Goal: Transaction & Acquisition: Purchase product/service

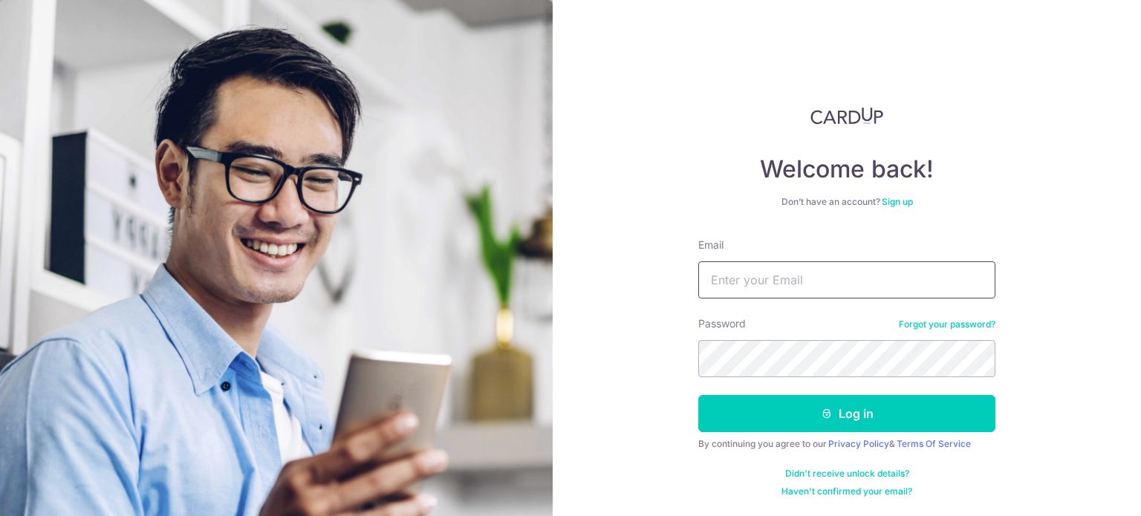
click at [795, 281] on input "Email" at bounding box center [846, 279] width 297 height 37
click at [740, 279] on input "Email" at bounding box center [846, 279] width 297 height 37
type input "[EMAIL_ADDRESS][DOMAIN_NAME]"
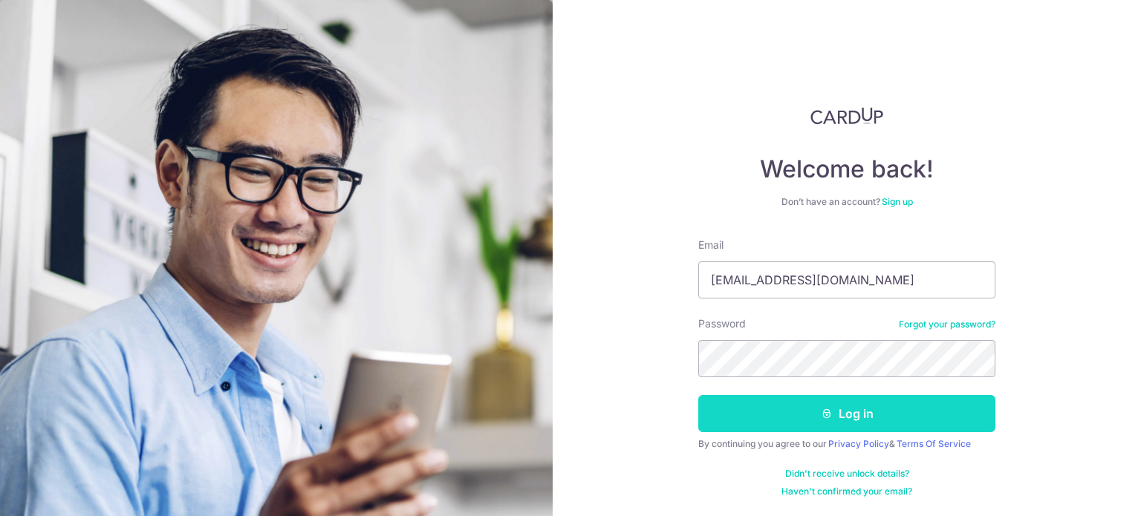
click at [823, 405] on button "Log in" at bounding box center [846, 413] width 297 height 37
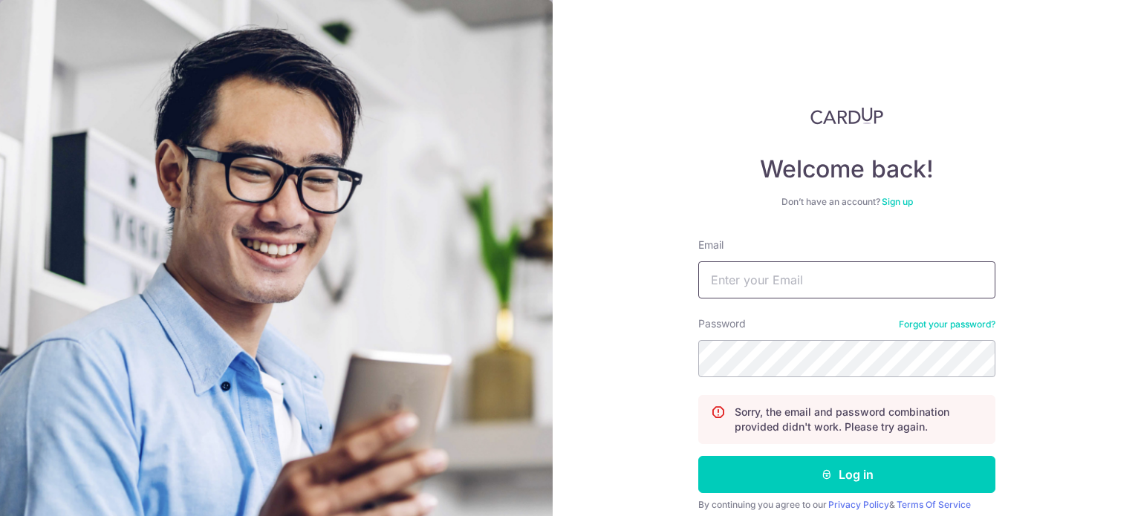
click at [795, 286] on input "Email" at bounding box center [846, 279] width 297 height 37
type input "[EMAIL_ADDRESS][DOMAIN_NAME]"
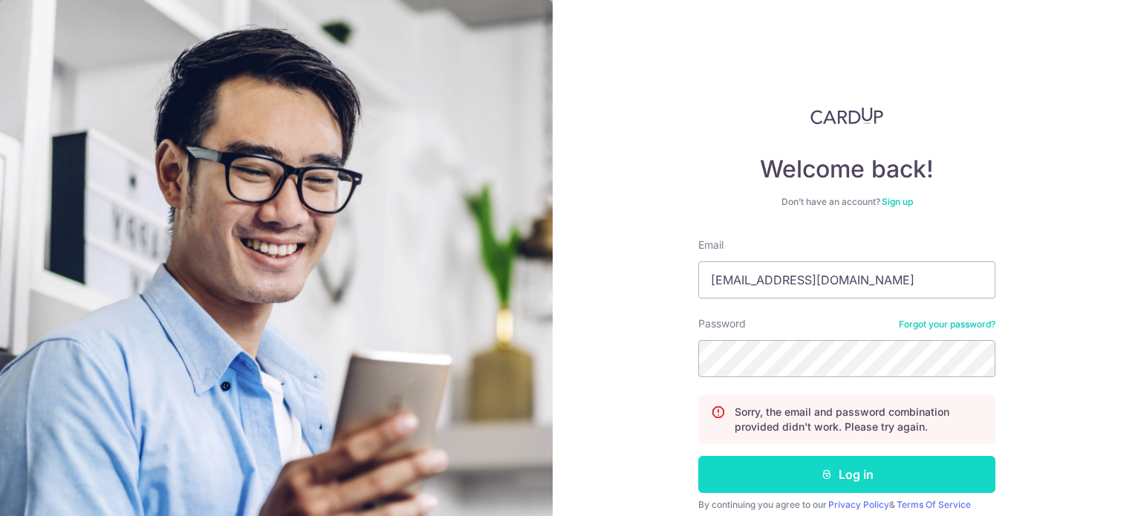
click at [833, 481] on button "Log in" at bounding box center [846, 474] width 297 height 37
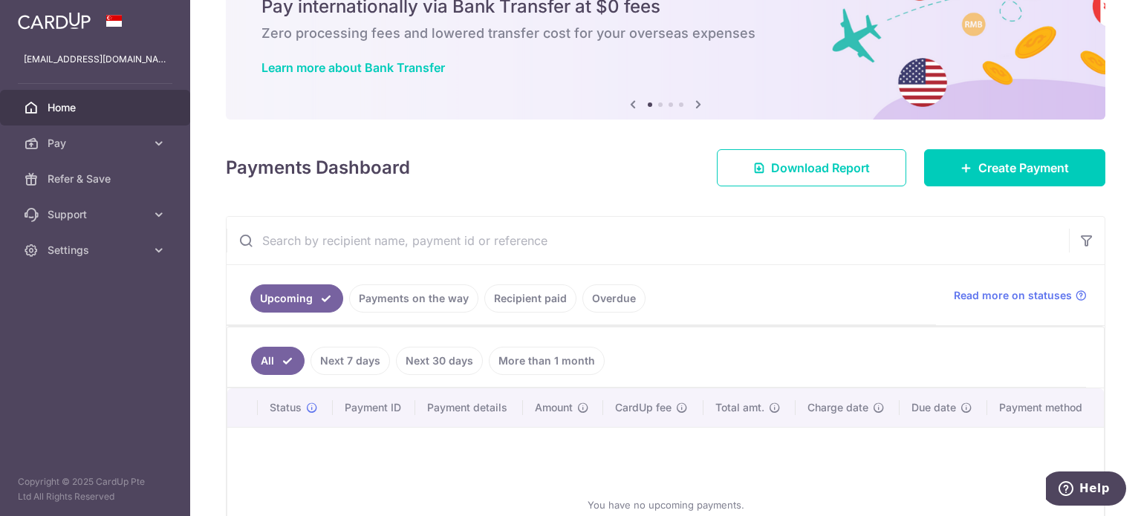
scroll to position [149, 0]
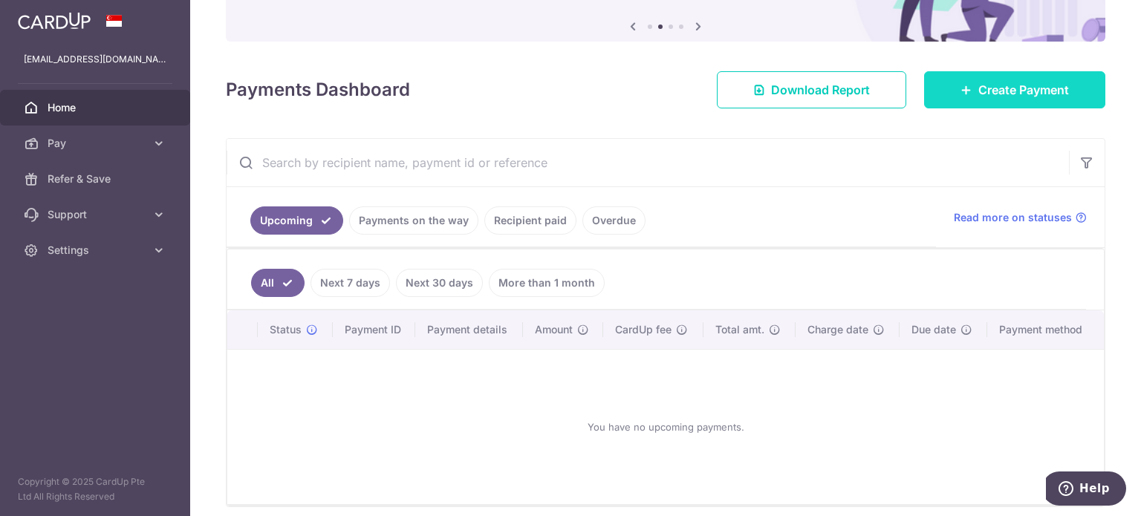
click at [997, 89] on span "Create Payment" at bounding box center [1023, 90] width 91 height 18
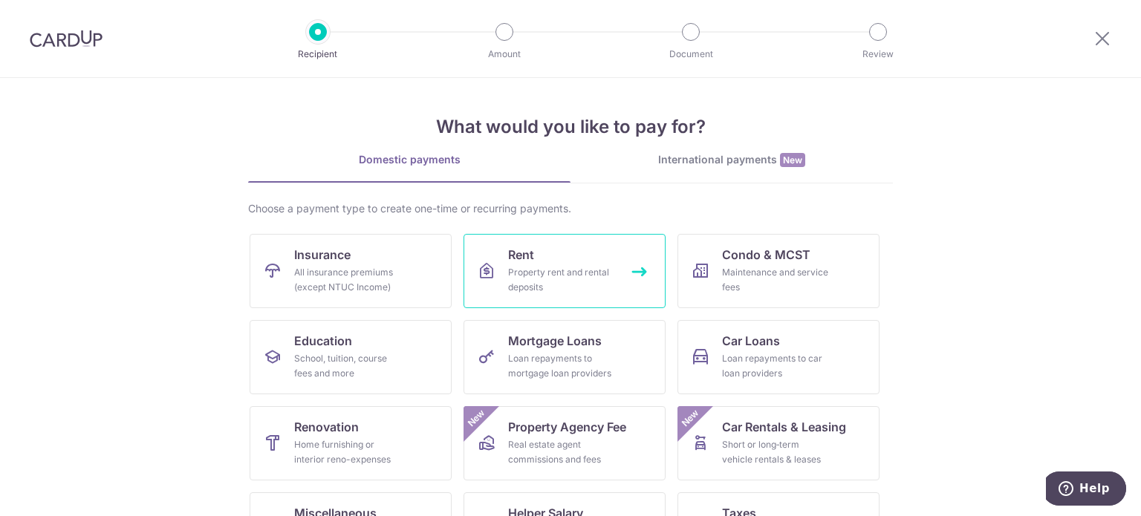
click at [496, 268] on link "Rent Property rent and rental deposits" at bounding box center [564, 271] width 202 height 74
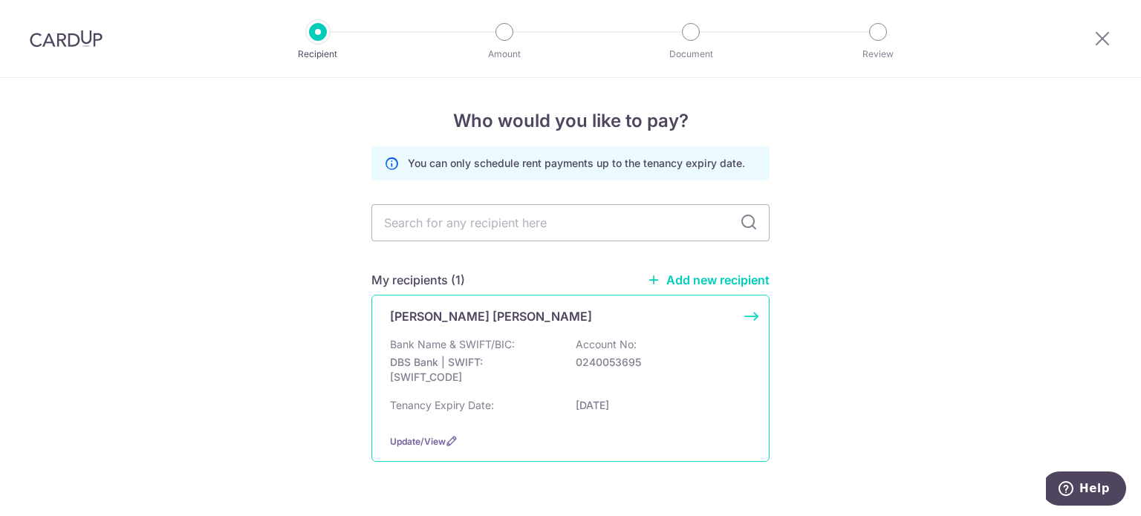
click at [440, 344] on p "Bank Name & SWIFT/BIC:" at bounding box center [452, 344] width 125 height 15
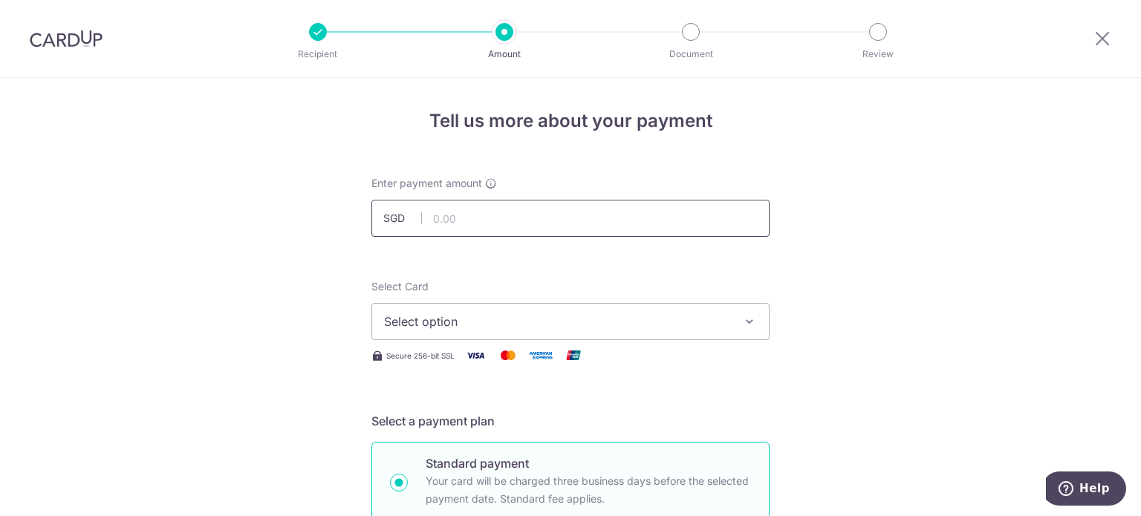
click at [488, 212] on input "text" at bounding box center [570, 218] width 398 height 37
type input "8,300.00"
click at [443, 335] on button "Select option" at bounding box center [570, 321] width 398 height 37
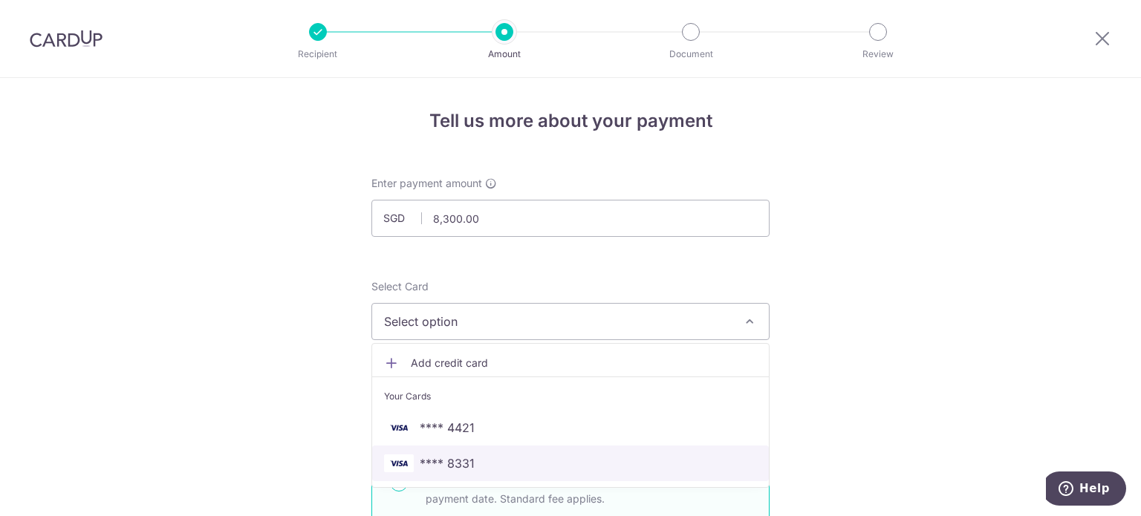
click at [440, 460] on span "**** 8331" at bounding box center [447, 464] width 55 height 18
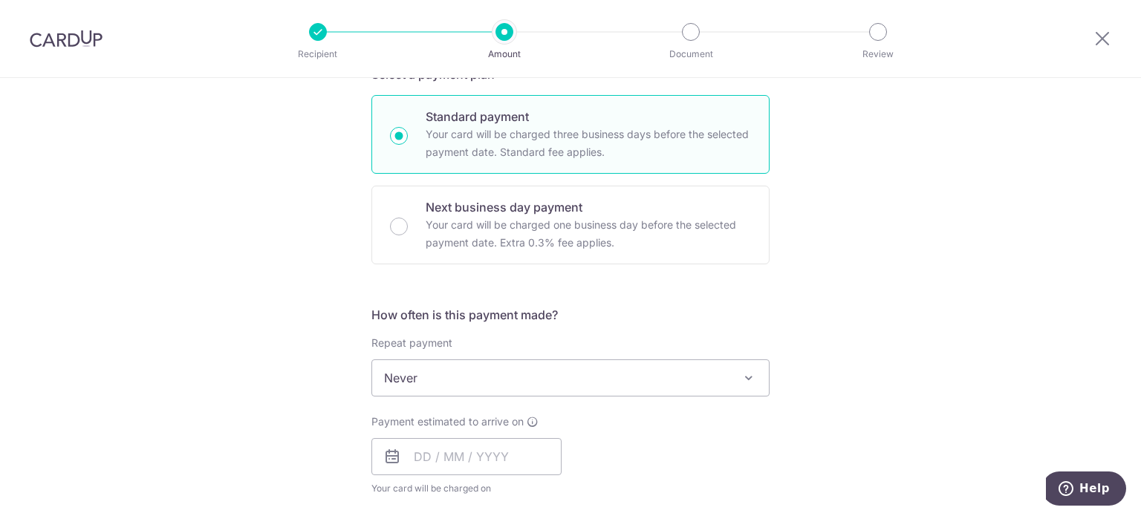
scroll to position [446, 0]
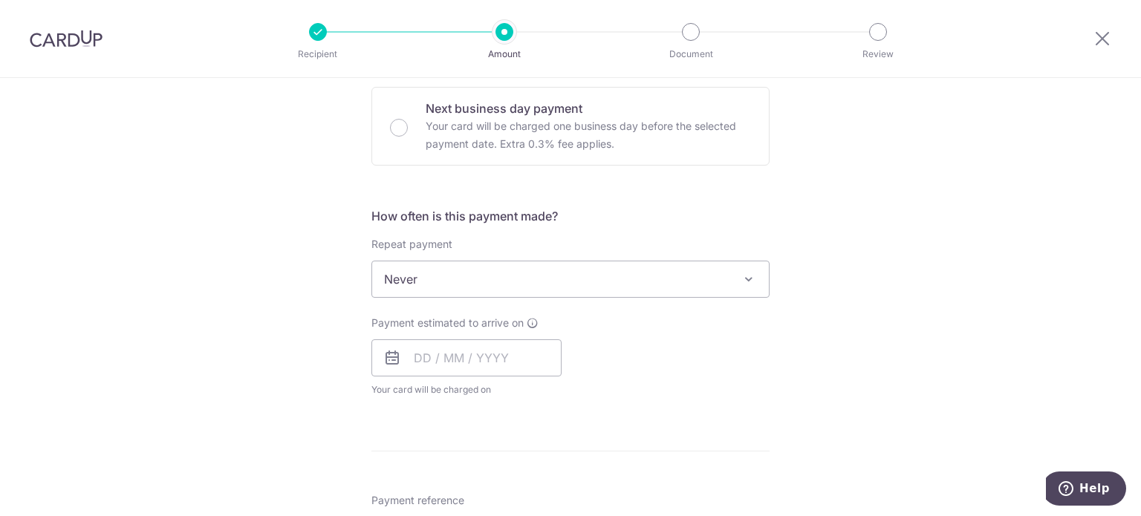
click at [417, 273] on span "Never" at bounding box center [570, 279] width 397 height 36
click at [426, 367] on input "text" at bounding box center [466, 357] width 190 height 37
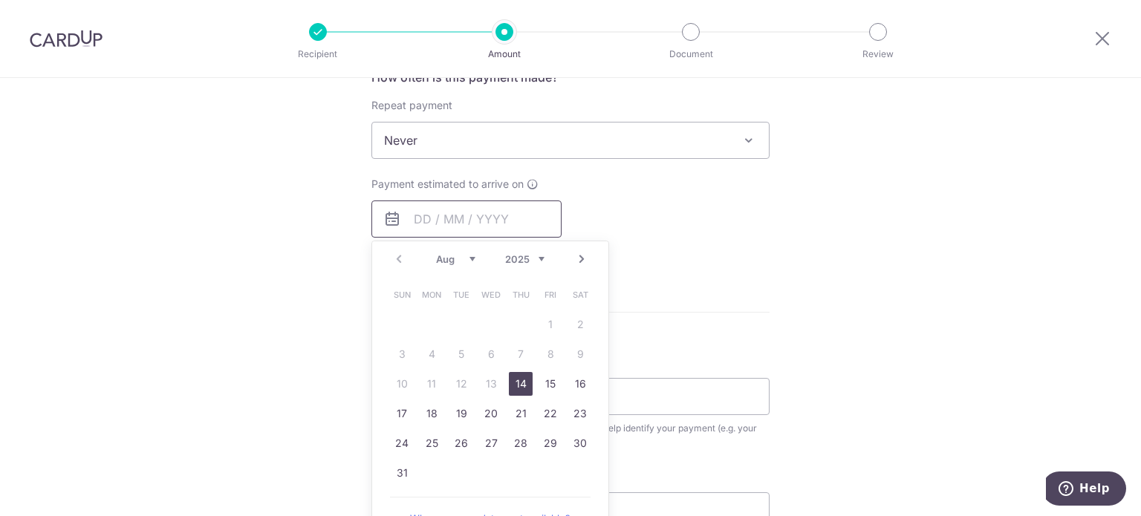
scroll to position [594, 0]
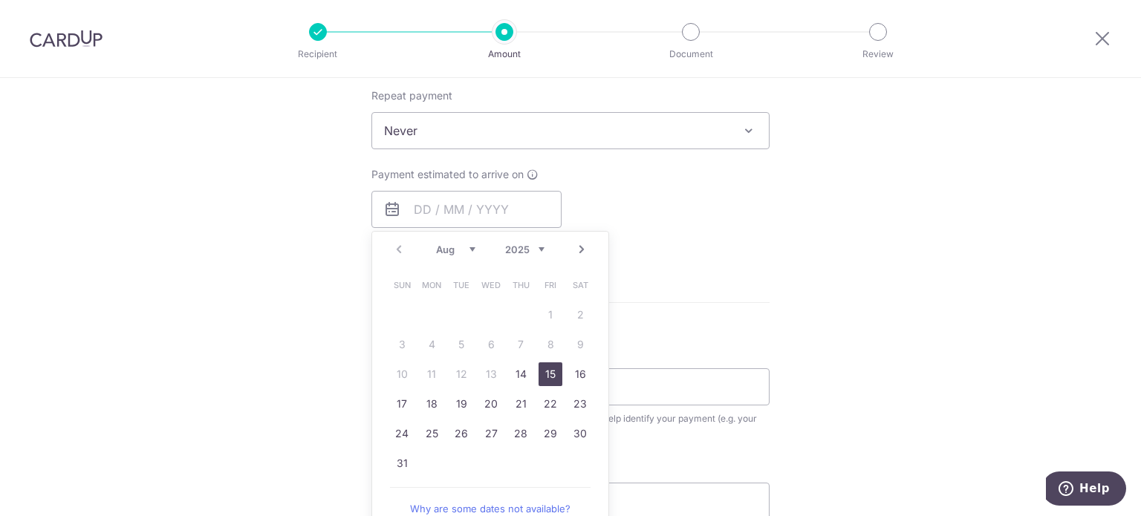
click at [541, 374] on link "15" at bounding box center [550, 374] width 24 height 24
type input "[DATE]"
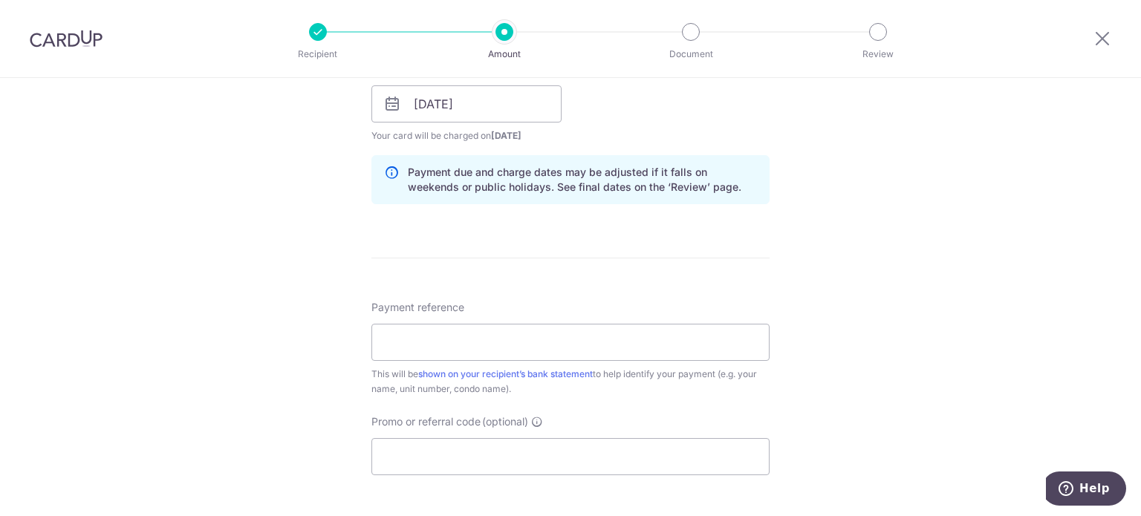
scroll to position [743, 0]
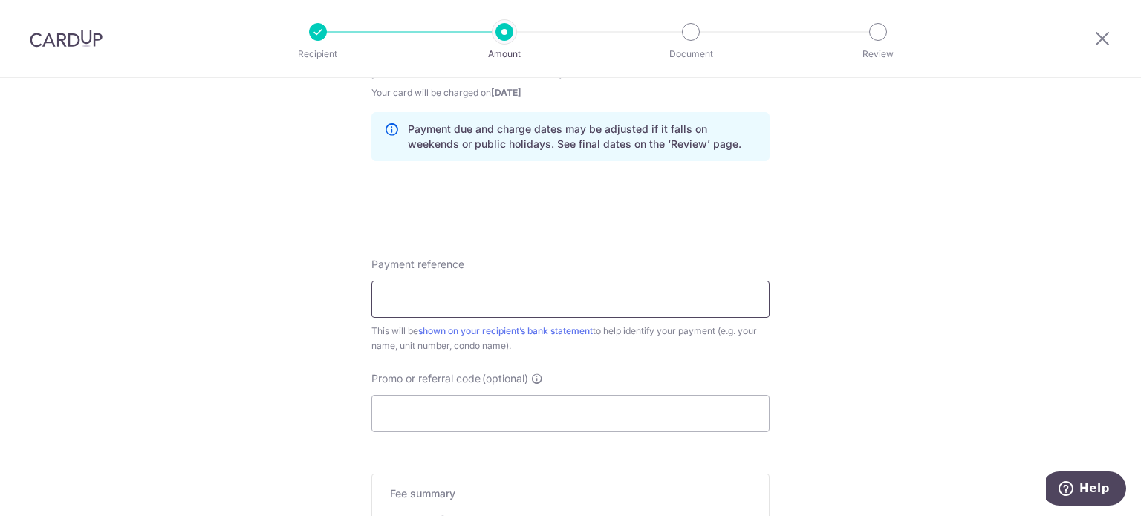
click at [410, 307] on input "Payment reference" at bounding box center [570, 299] width 398 height 37
type input "68A-JLTS"
click at [498, 403] on input "Promo or referral code (optional)" at bounding box center [570, 413] width 398 height 37
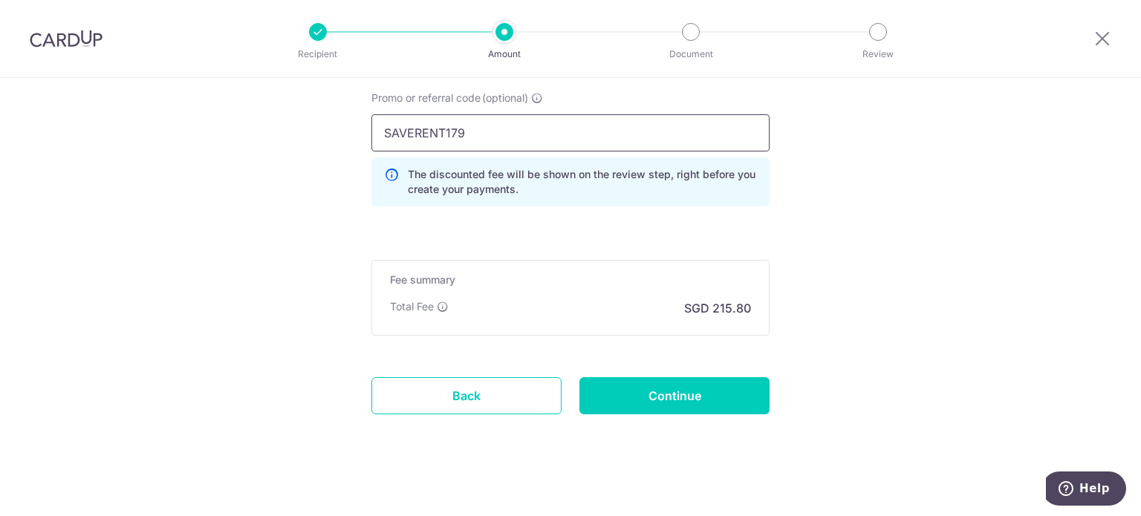
scroll to position [1031, 0]
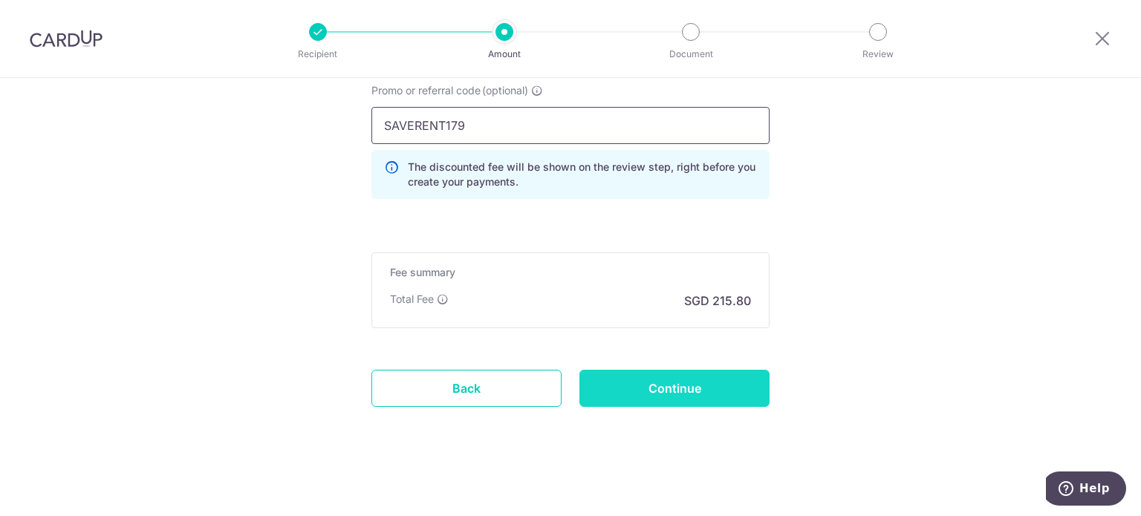
type input "SAVERENT179"
click at [686, 383] on input "Continue" at bounding box center [674, 388] width 190 height 37
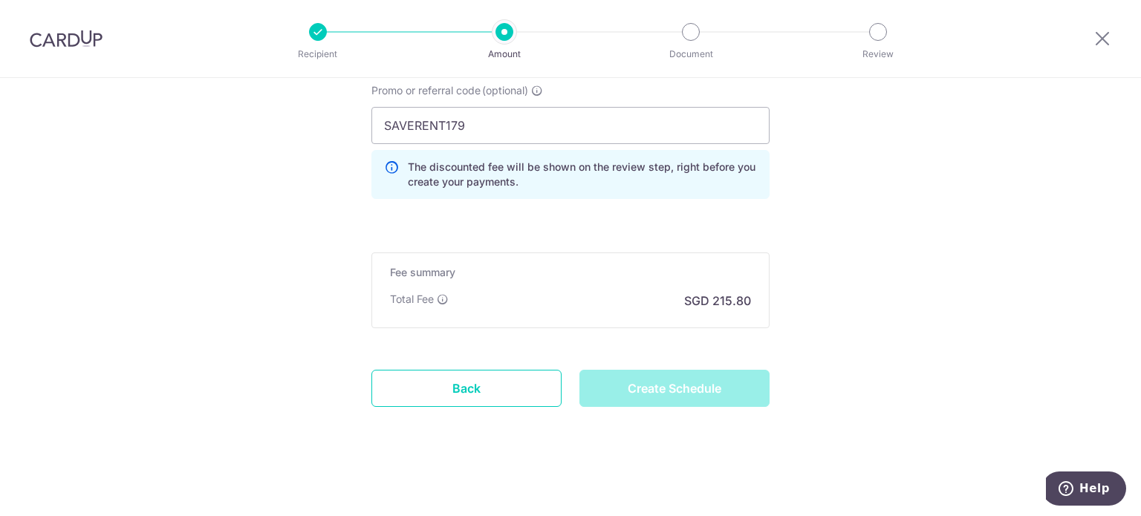
type input "Create Schedule"
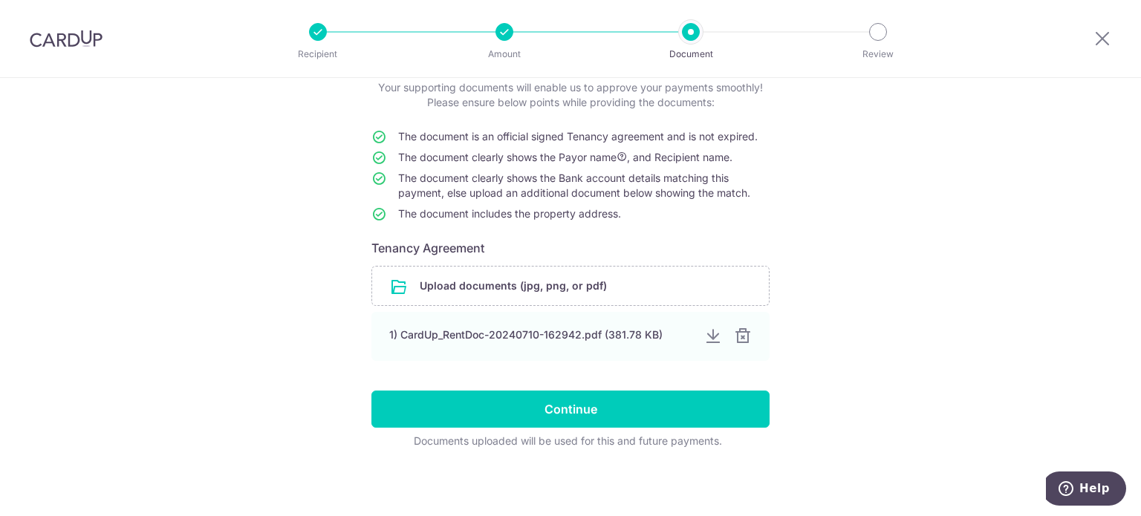
scroll to position [97, 0]
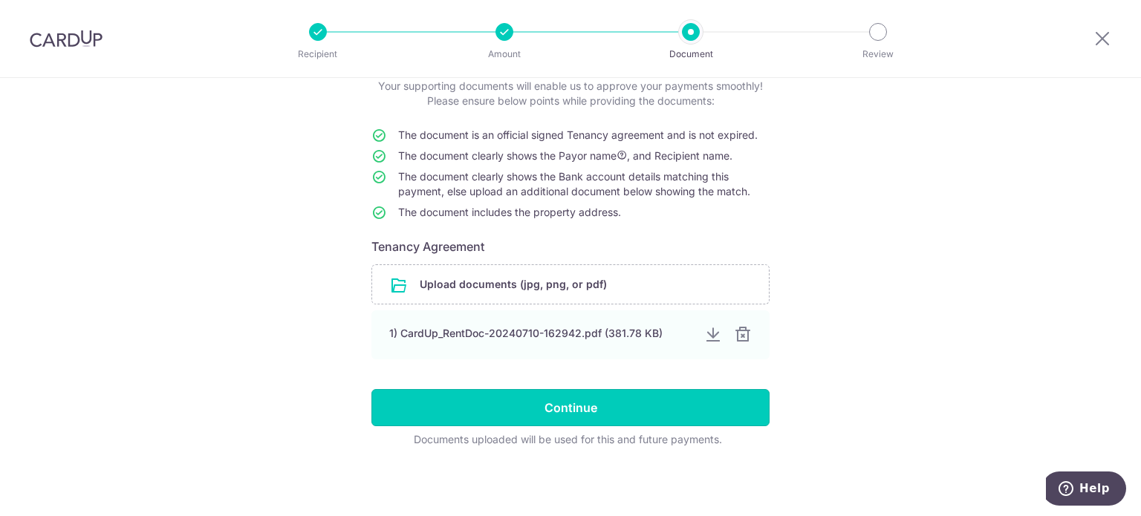
click at [571, 406] on input "Continue" at bounding box center [570, 407] width 398 height 37
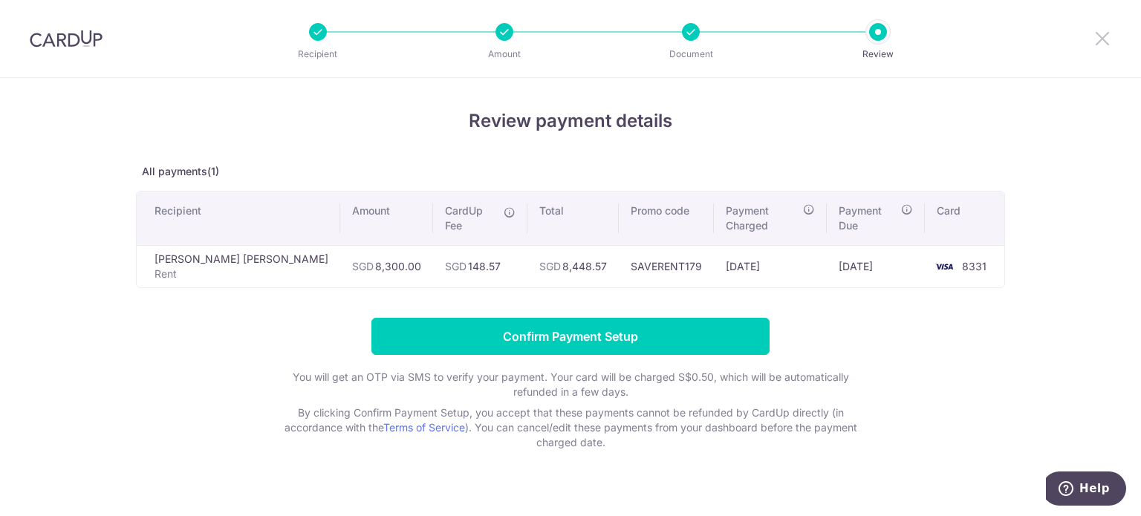
click at [1099, 44] on icon at bounding box center [1102, 38] width 18 height 19
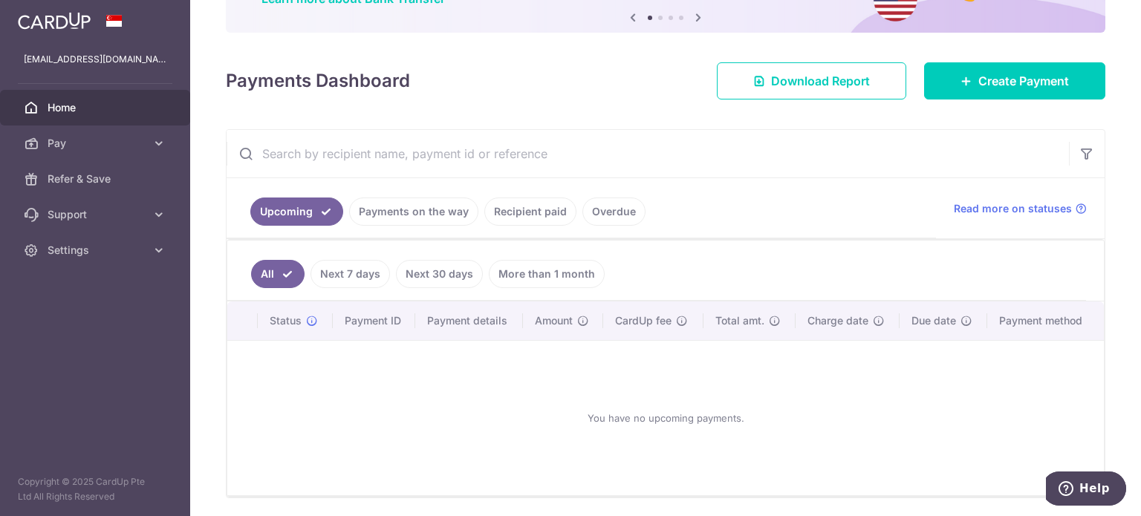
scroll to position [149, 0]
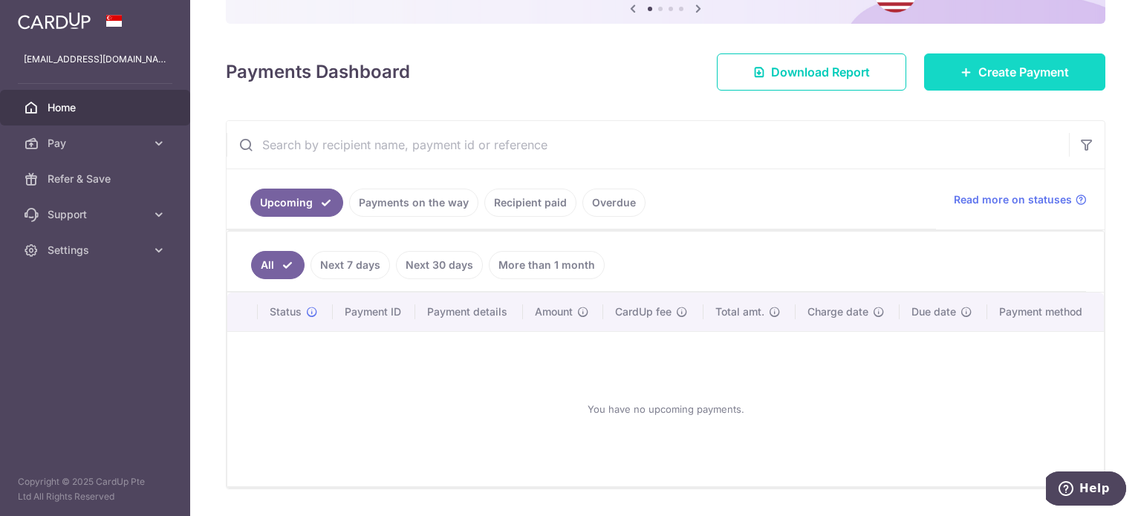
click at [1015, 75] on span "Create Payment" at bounding box center [1023, 72] width 91 height 18
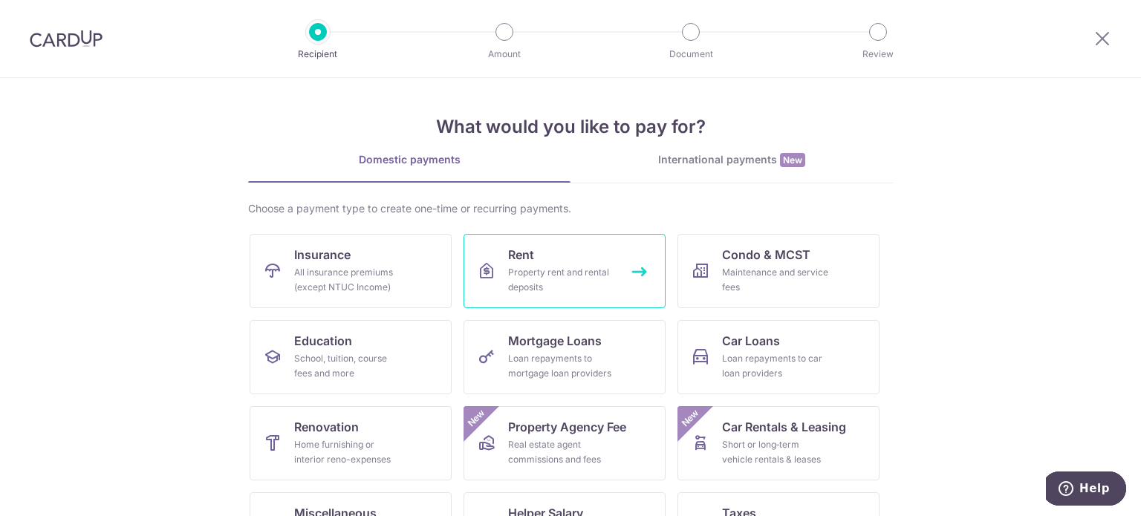
click at [482, 279] on icon at bounding box center [487, 271] width 18 height 18
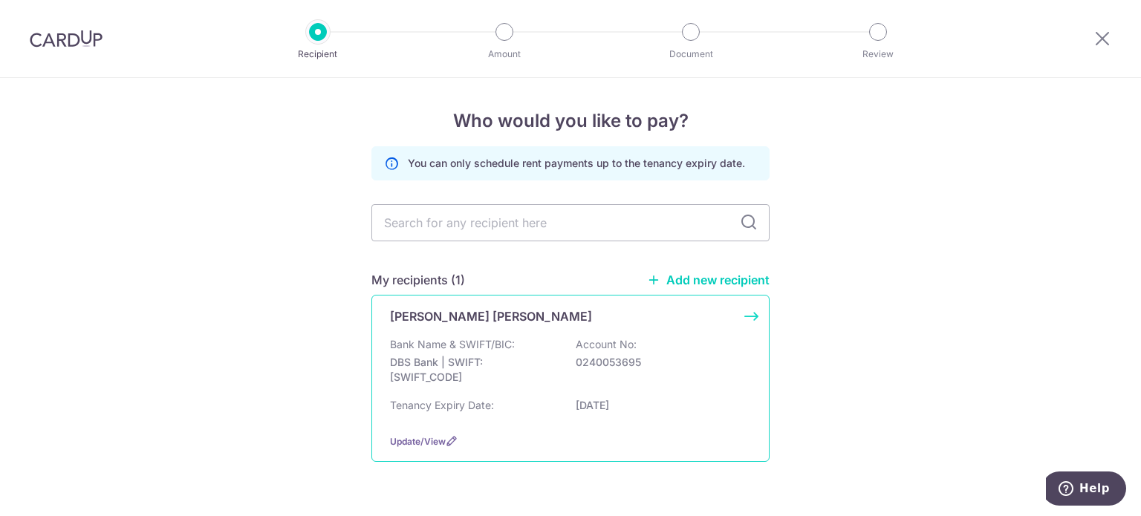
click at [751, 316] on div "[PERSON_NAME] [PERSON_NAME] Bank Name & SWIFT/BIC: DBS Bank | SWIFT: [SWIFT_COD…" at bounding box center [570, 378] width 398 height 167
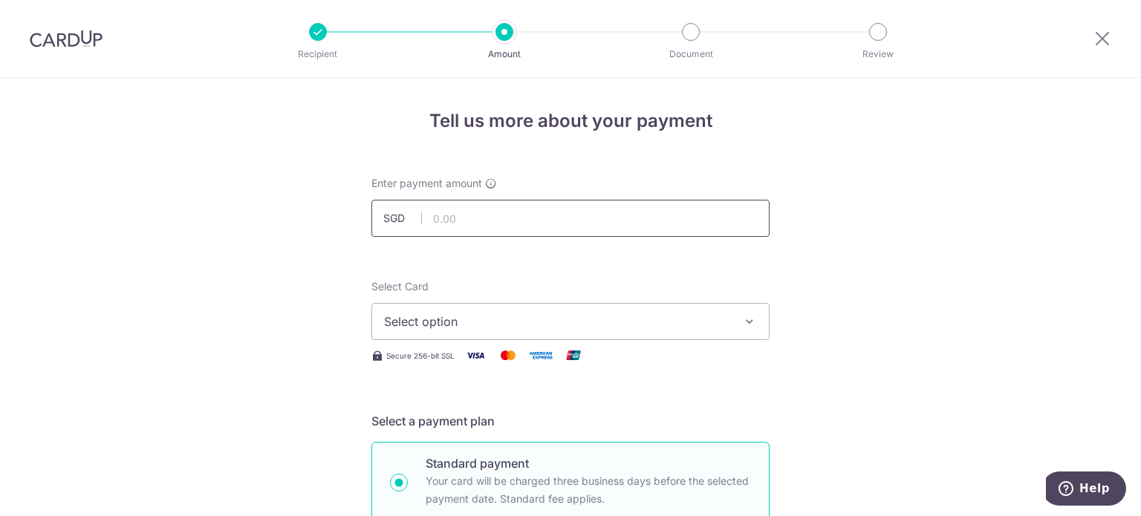
click at [550, 227] on input "text" at bounding box center [570, 218] width 398 height 37
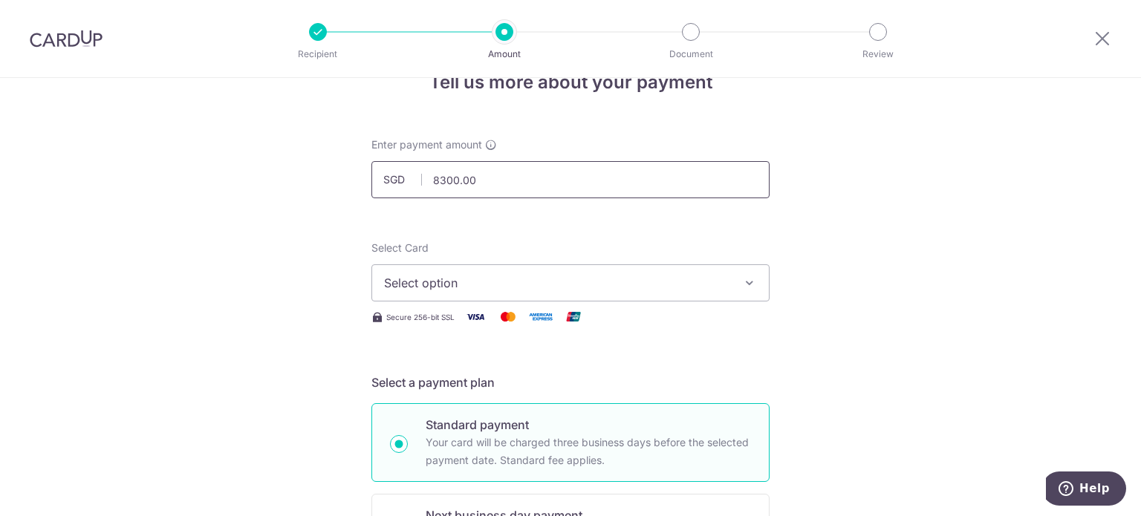
scroll to position [149, 0]
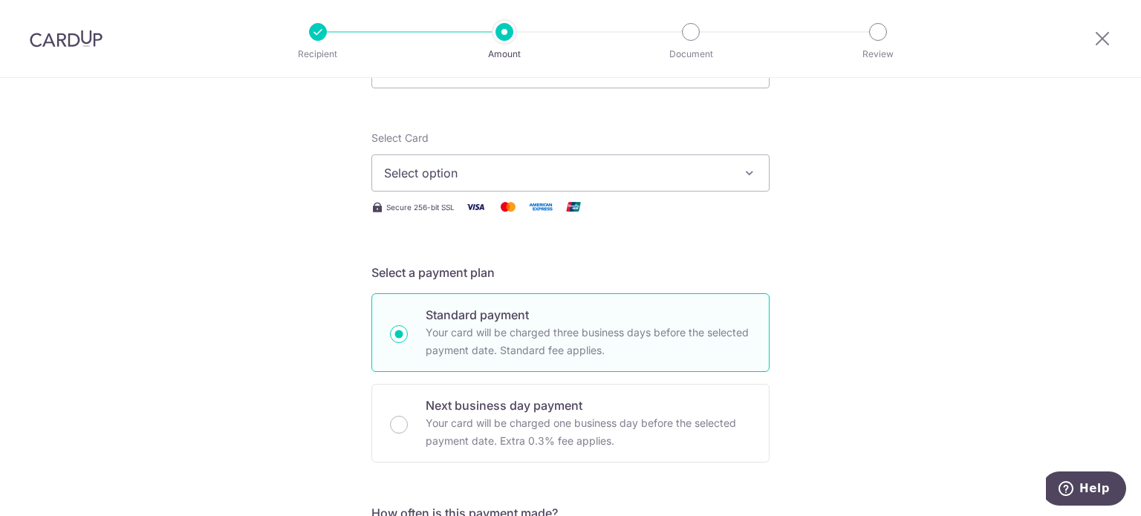
type input "8,300.00"
click at [431, 166] on span "Select option" at bounding box center [557, 173] width 346 height 18
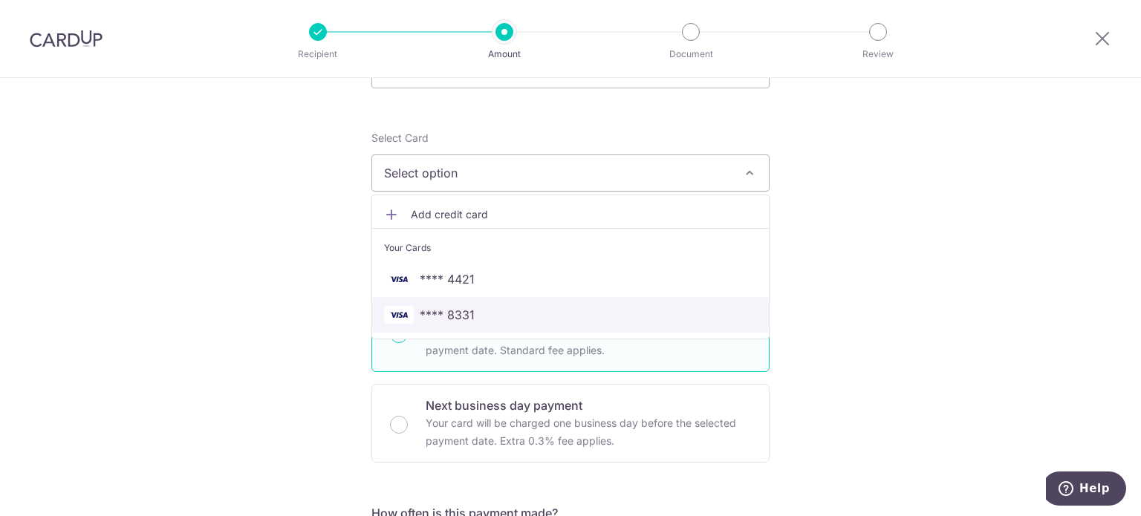
click at [437, 316] on span "**** 8331" at bounding box center [447, 315] width 55 height 18
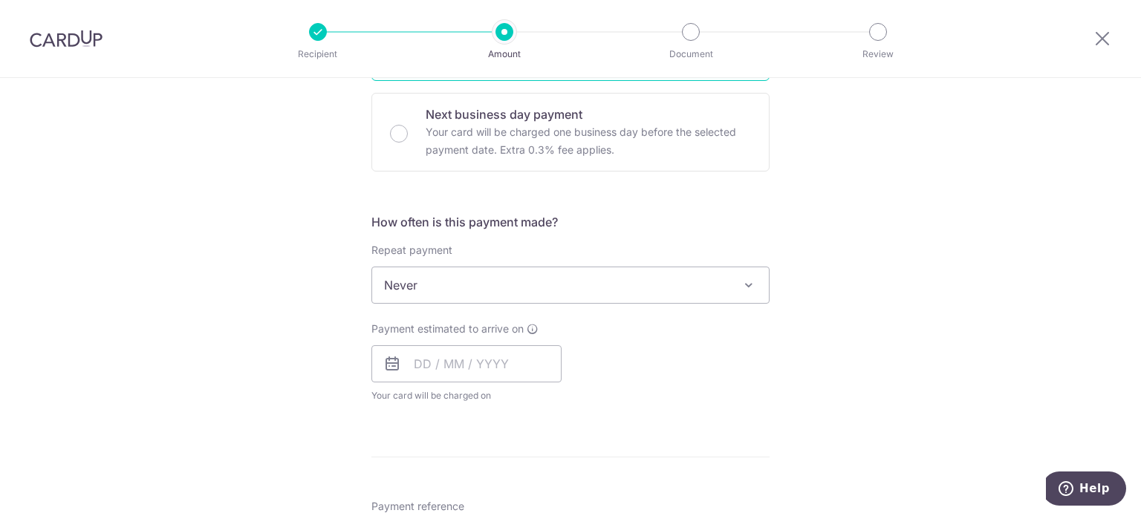
scroll to position [446, 0]
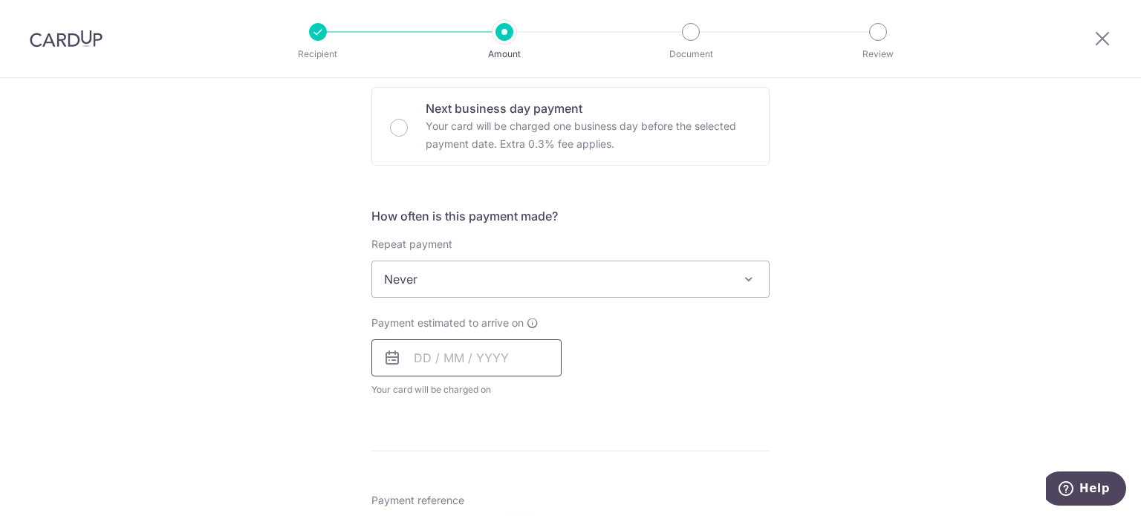
click at [449, 363] on input "text" at bounding box center [466, 357] width 190 height 37
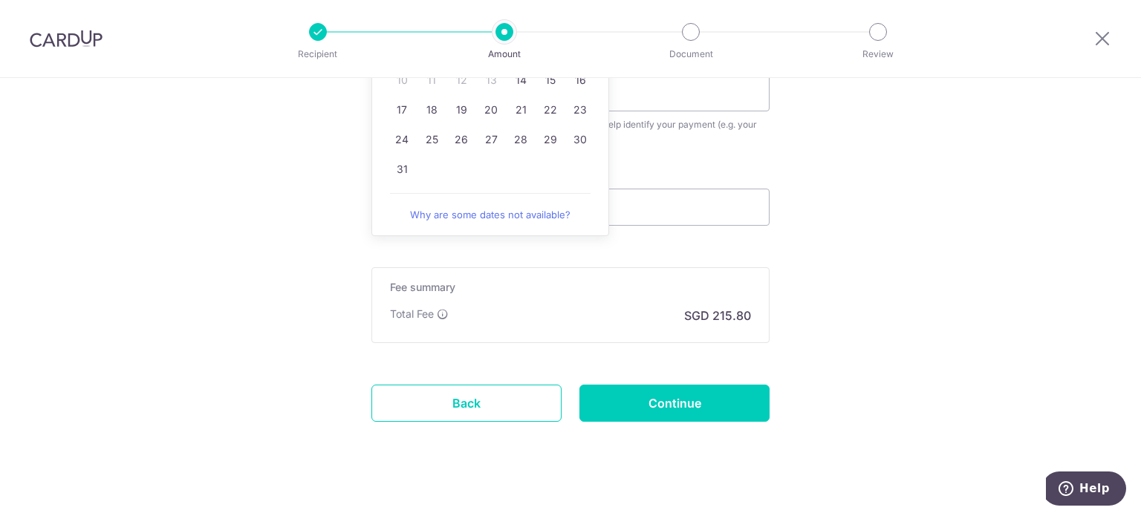
scroll to position [891, 0]
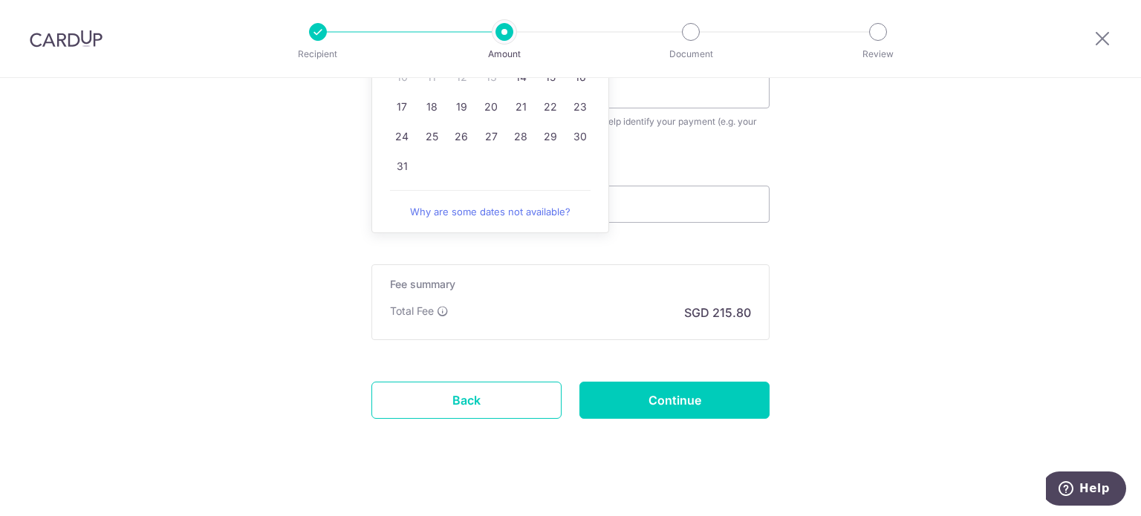
click at [461, 206] on link "Why are some dates not available?" at bounding box center [490, 212] width 201 height 30
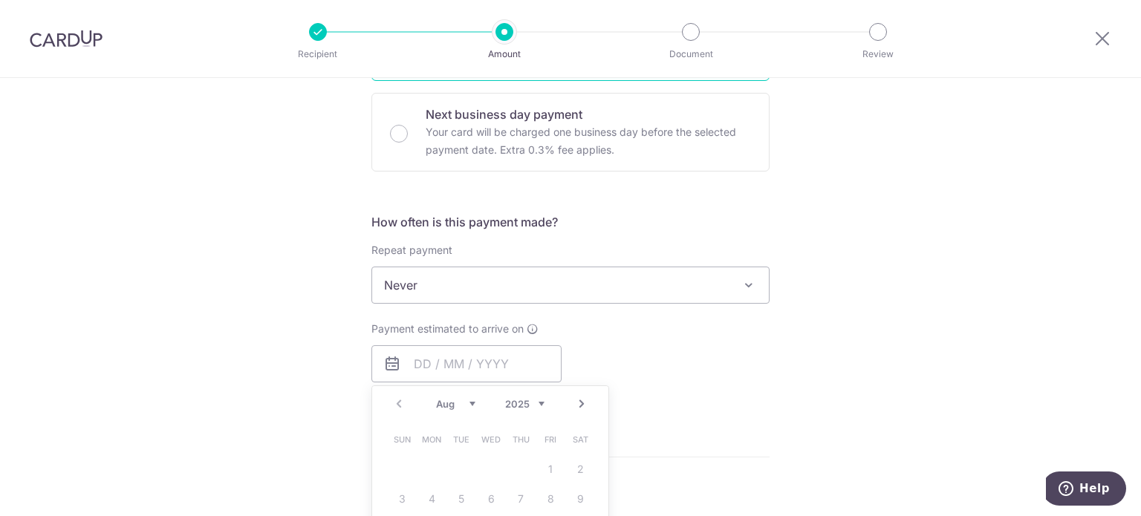
scroll to position [297, 0]
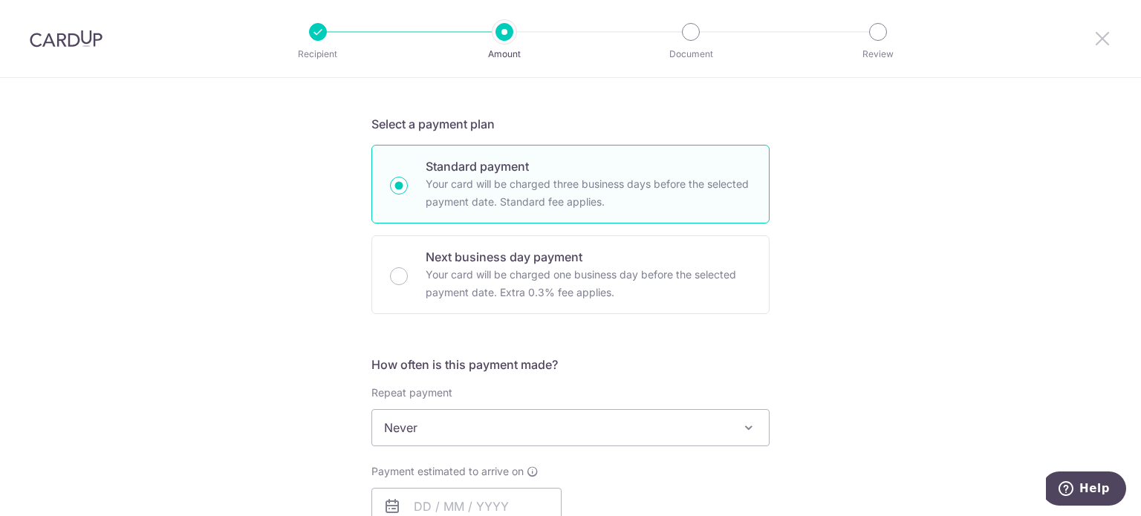
click at [1102, 40] on icon at bounding box center [1102, 38] width 18 height 19
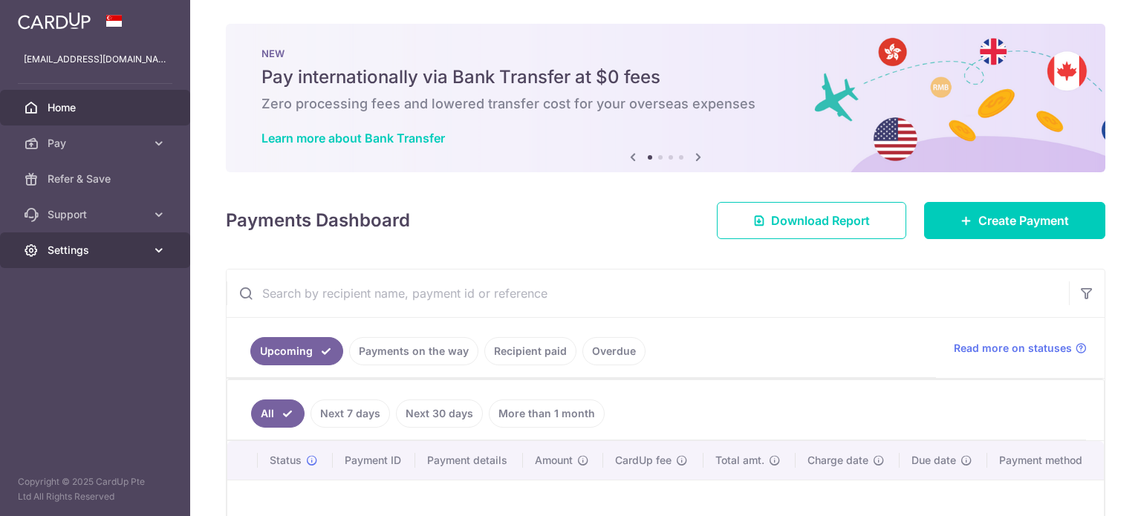
click at [82, 247] on span "Settings" at bounding box center [97, 250] width 98 height 15
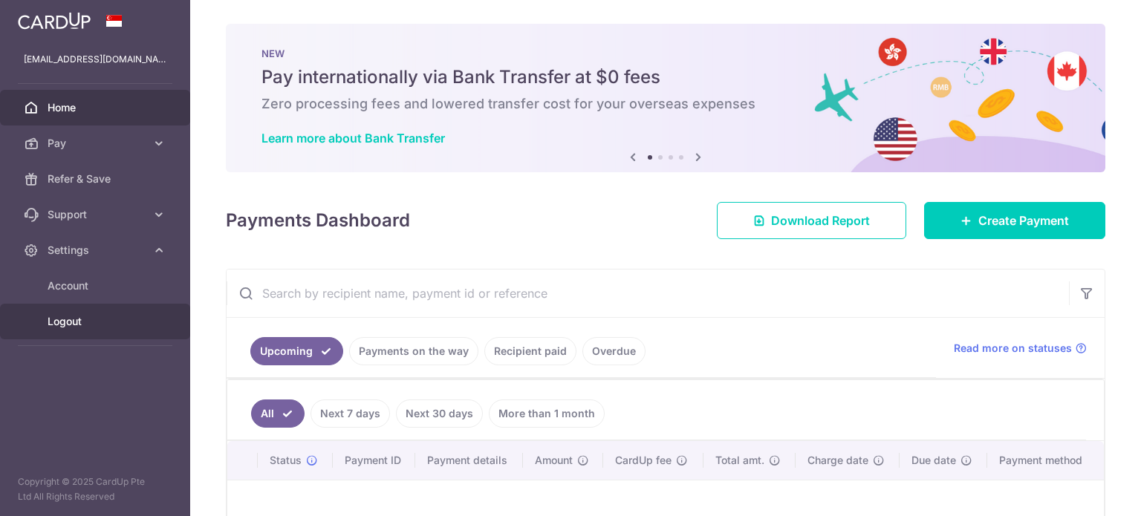
click at [58, 315] on span "Logout" at bounding box center [97, 321] width 98 height 15
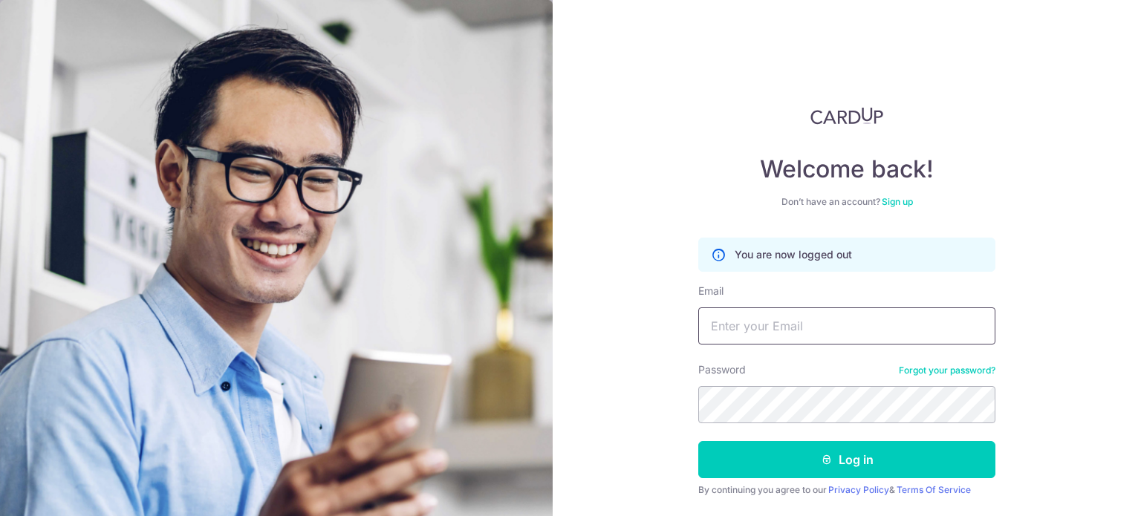
click at [818, 328] on input "Email" at bounding box center [846, 325] width 297 height 37
type input "[EMAIL_ADDRESS][DOMAIN_NAME]"
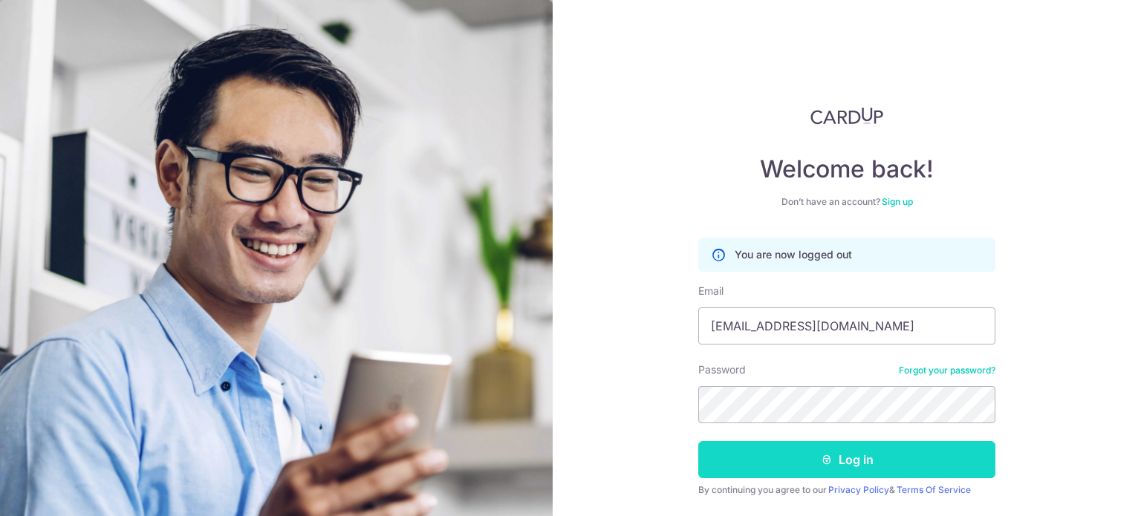
click at [821, 446] on button "Log in" at bounding box center [846, 459] width 297 height 37
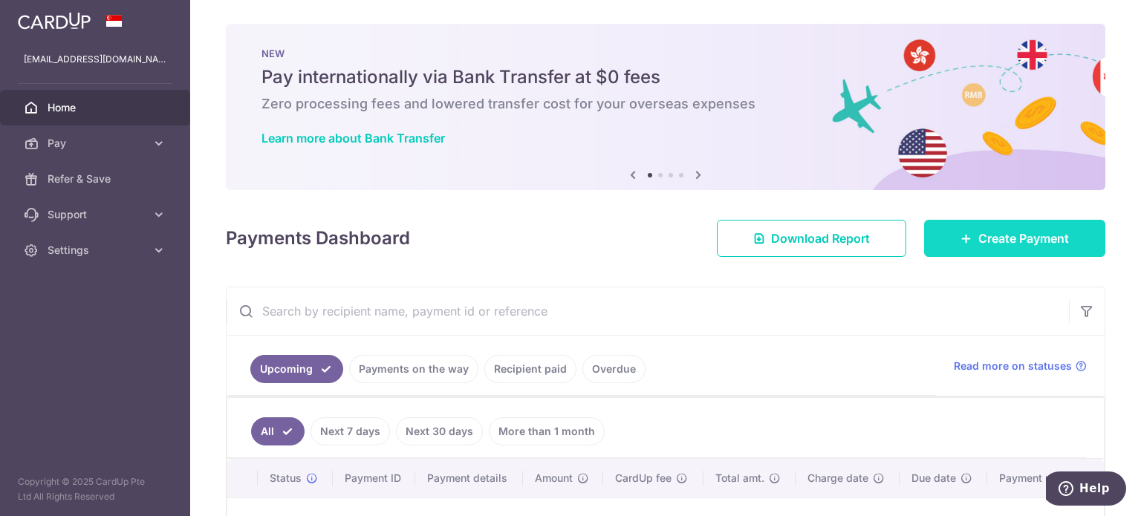
click at [1014, 241] on span "Create Payment" at bounding box center [1023, 238] width 91 height 18
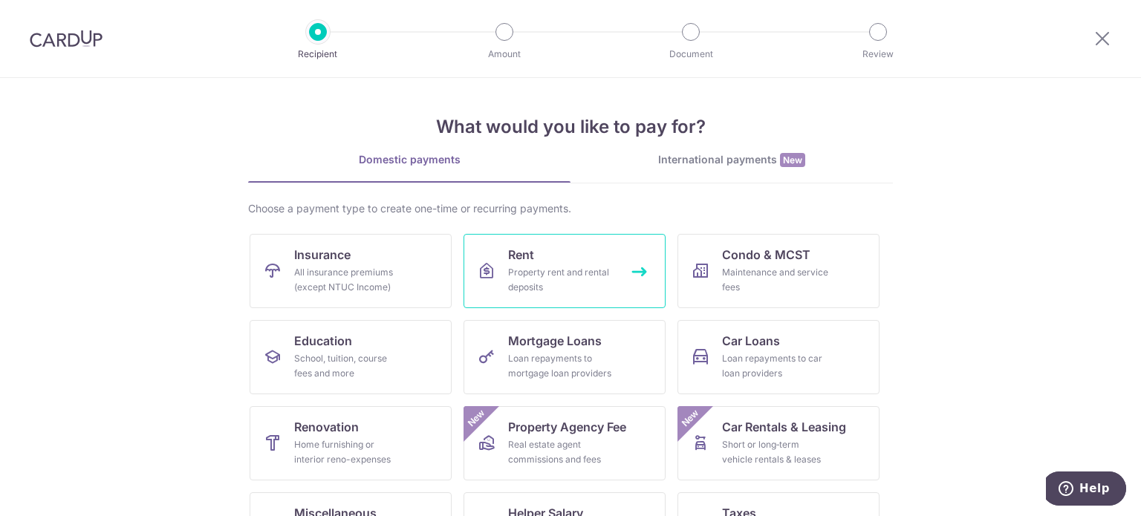
click at [573, 282] on div "Property rent and rental deposits" at bounding box center [561, 280] width 107 height 30
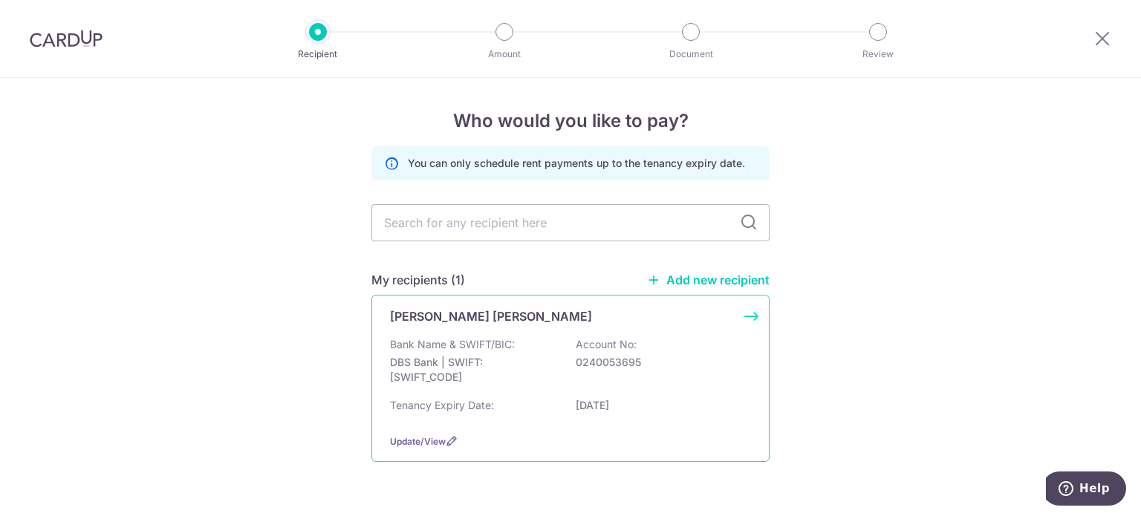
click at [447, 355] on p "DBS Bank | SWIFT: DBSSSGSGXXX" at bounding box center [473, 370] width 166 height 30
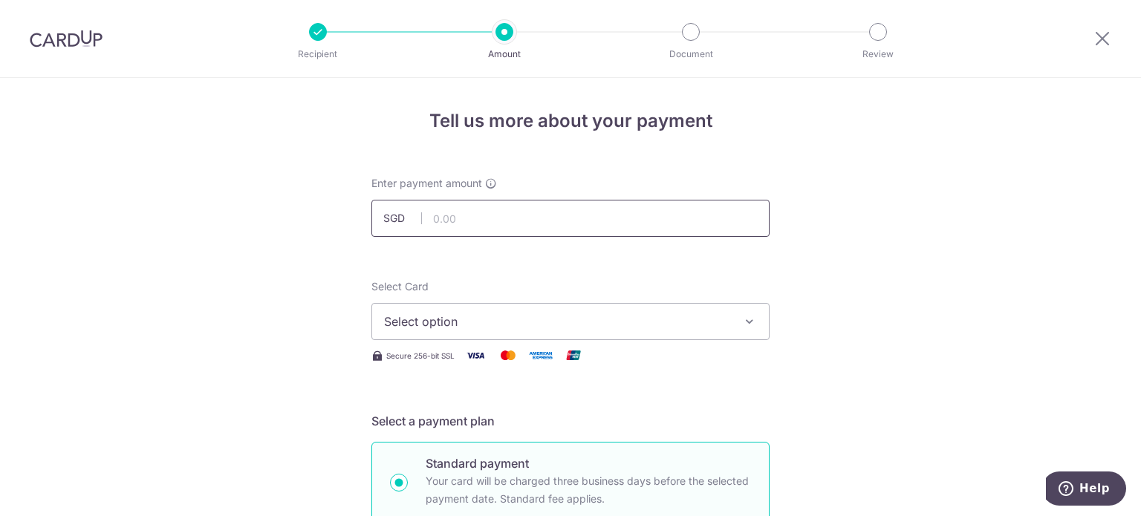
click at [458, 213] on input "text" at bounding box center [570, 218] width 398 height 37
type input "8,300.00"
click at [499, 326] on span "Select option" at bounding box center [557, 322] width 346 height 18
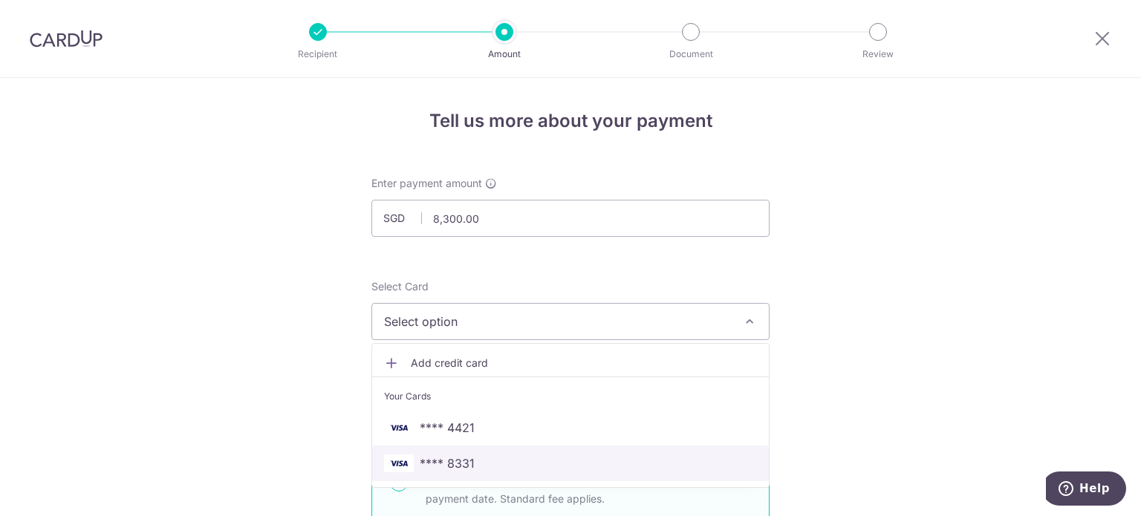
click at [443, 465] on span "**** 8331" at bounding box center [447, 464] width 55 height 18
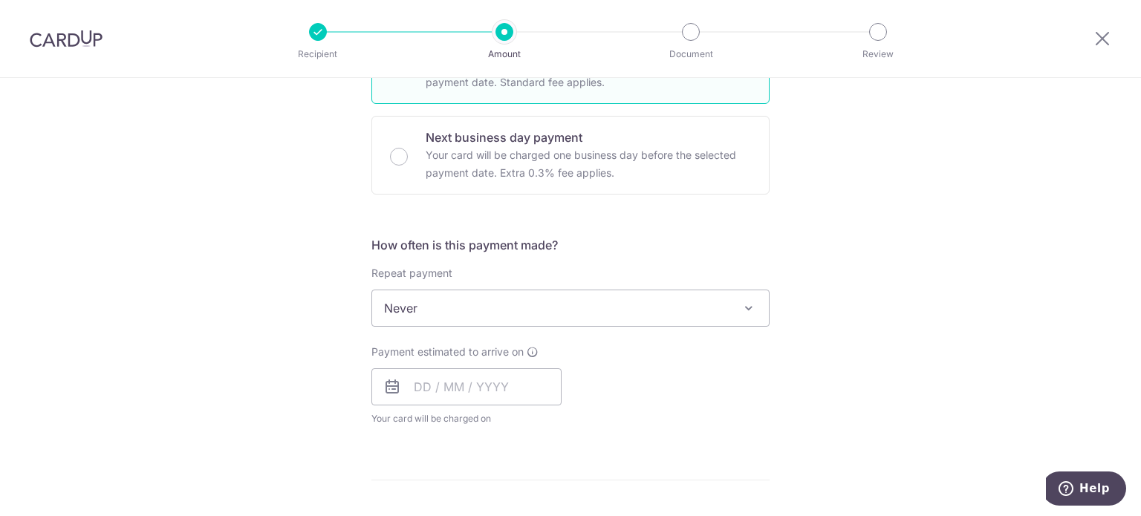
scroll to position [446, 0]
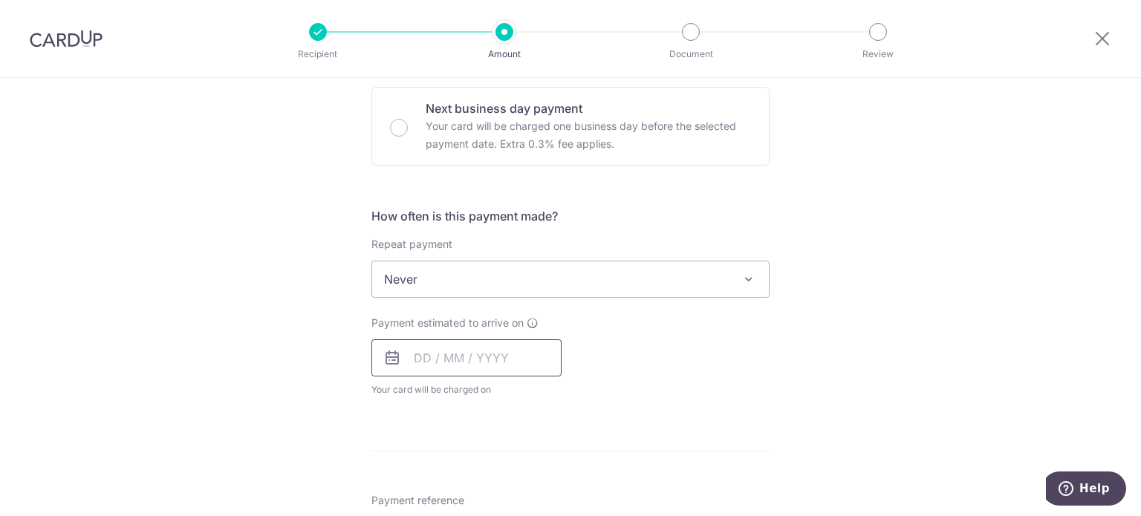
click at [426, 359] on input "text" at bounding box center [466, 357] width 190 height 37
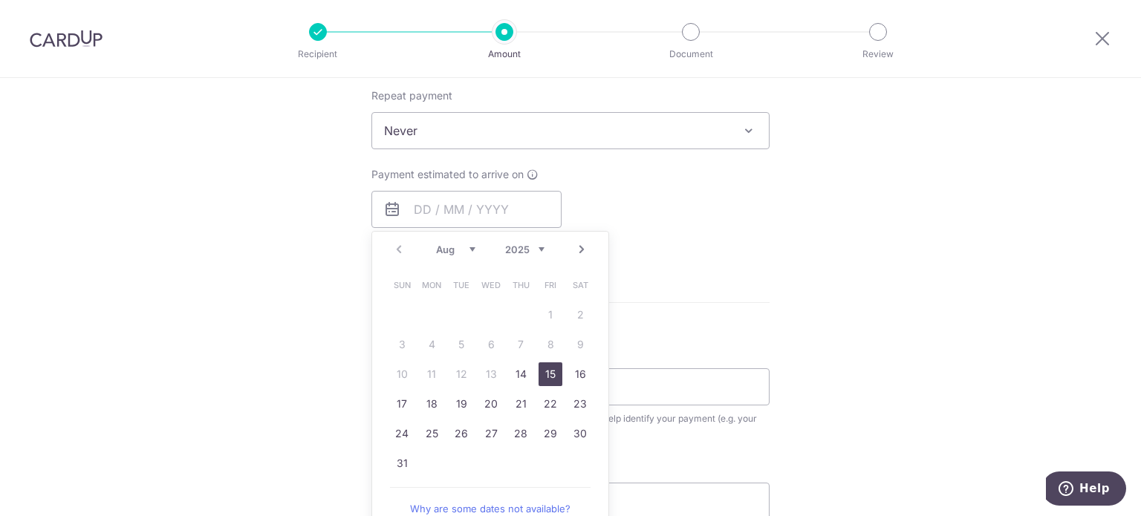
click at [542, 371] on link "15" at bounding box center [550, 374] width 24 height 24
type input "15/08/2025"
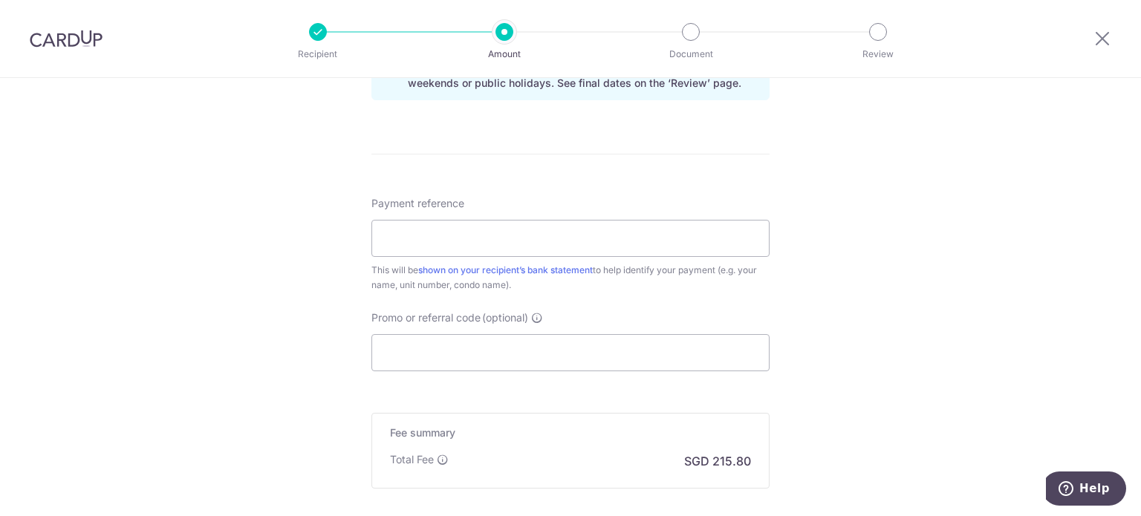
scroll to position [817, 0]
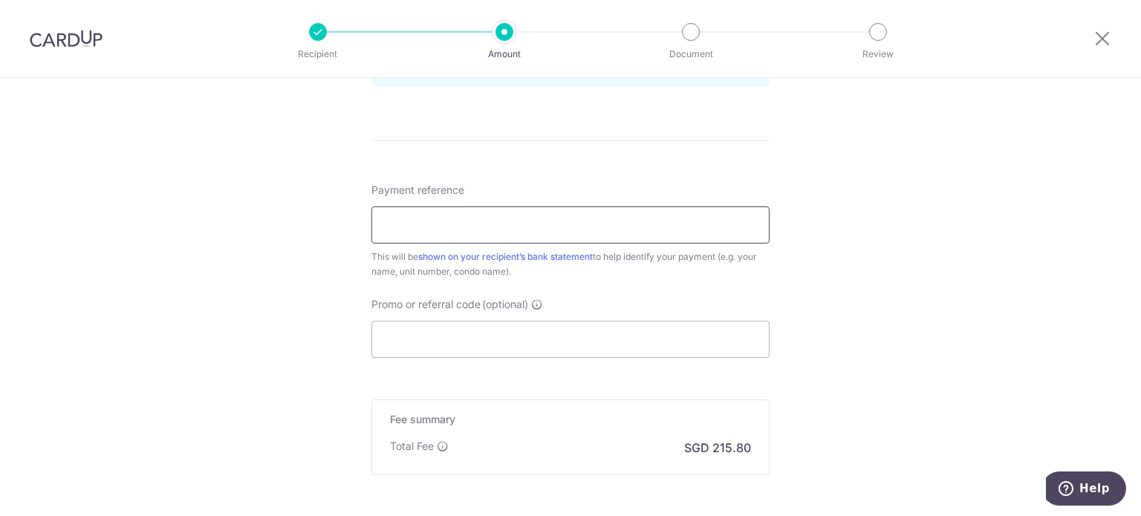
click at [550, 223] on input "Payment reference" at bounding box center [570, 224] width 398 height 37
type input "68A-JLTS"
click at [417, 339] on input "Promo or referral code (optional)" at bounding box center [570, 339] width 398 height 37
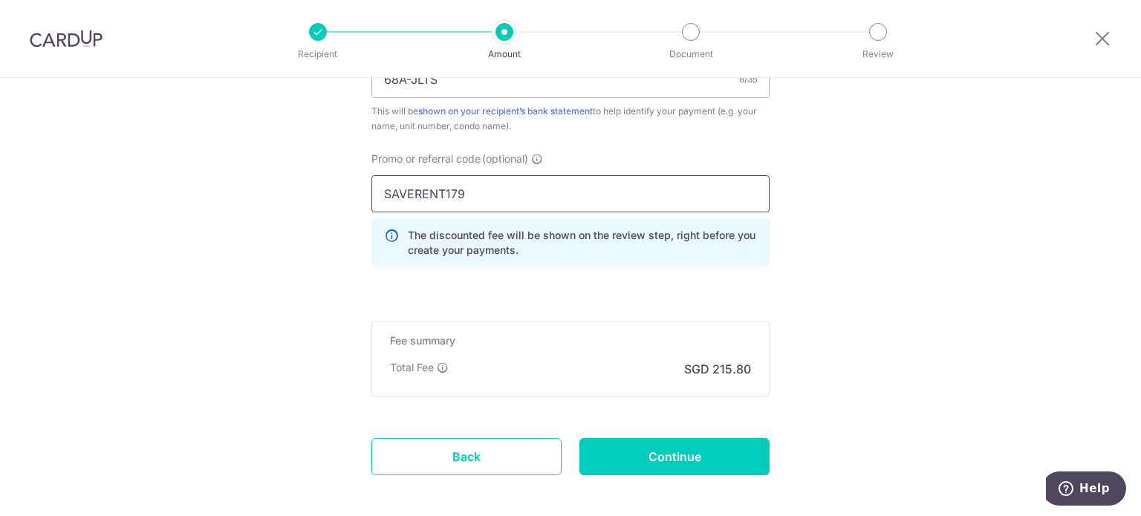
scroll to position [966, 0]
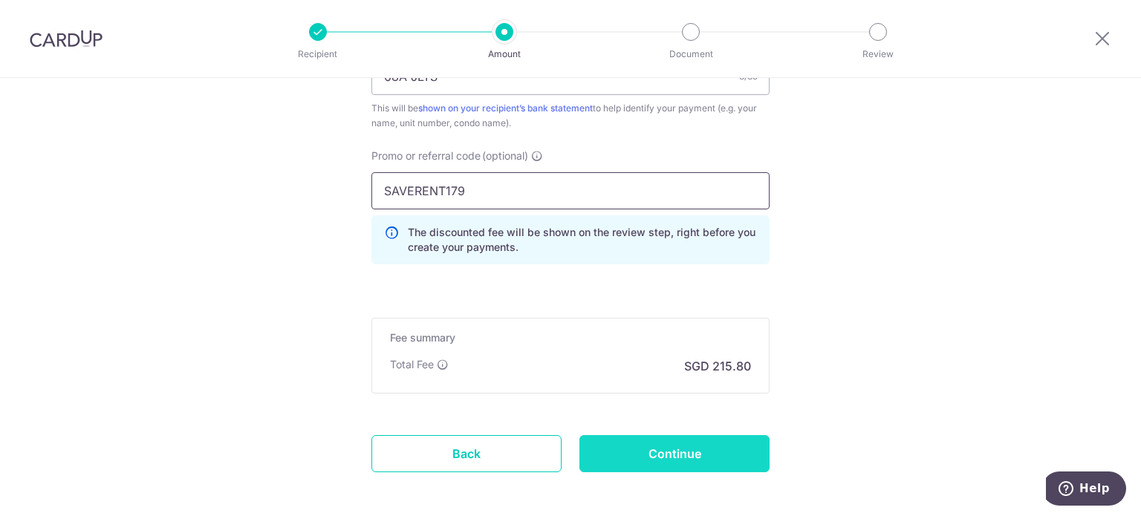
type input "SAVERENT179"
click at [642, 459] on input "Continue" at bounding box center [674, 453] width 190 height 37
type input "Create Schedule"
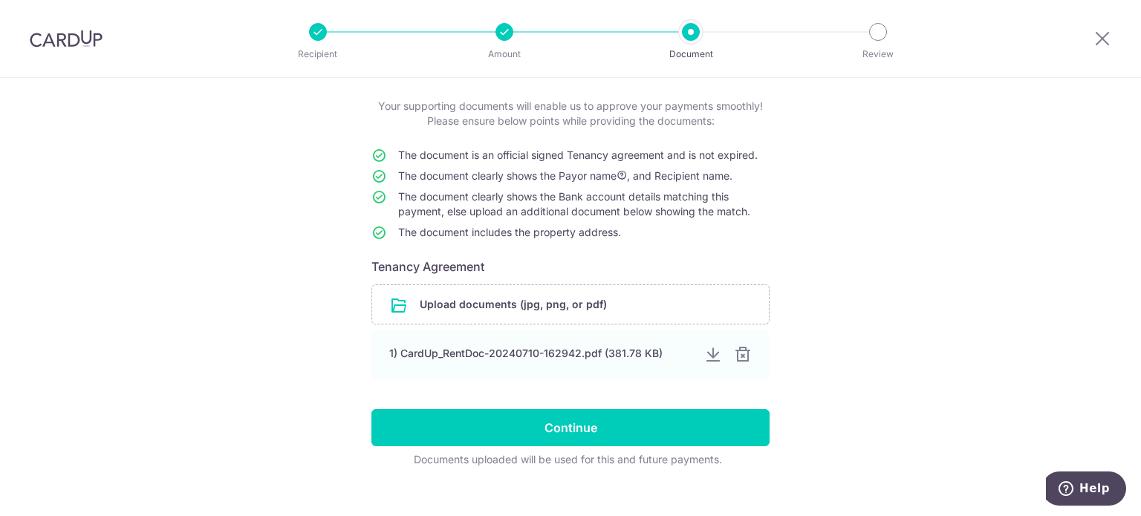
scroll to position [97, 0]
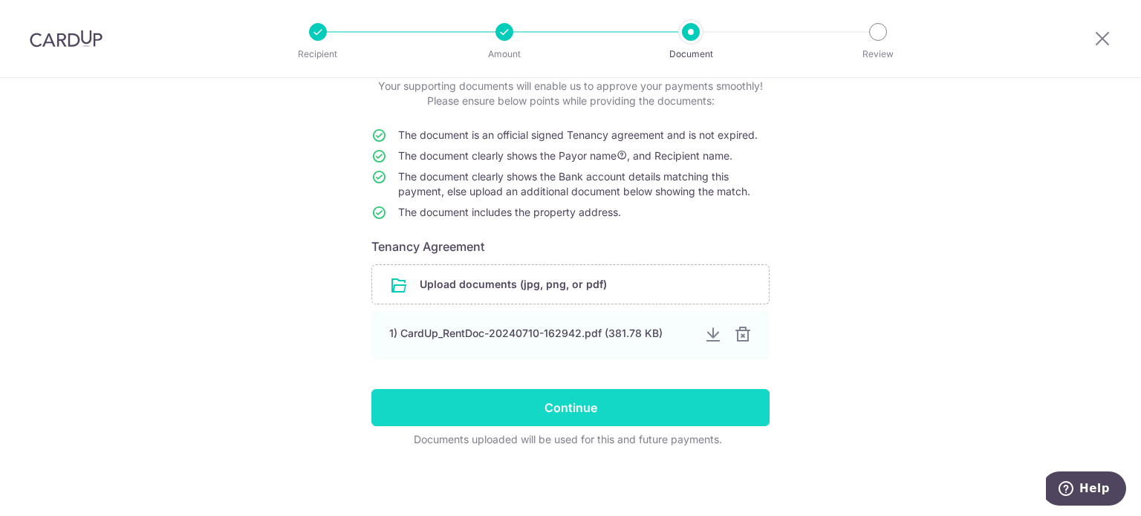
click at [718, 407] on input "Continue" at bounding box center [570, 407] width 398 height 37
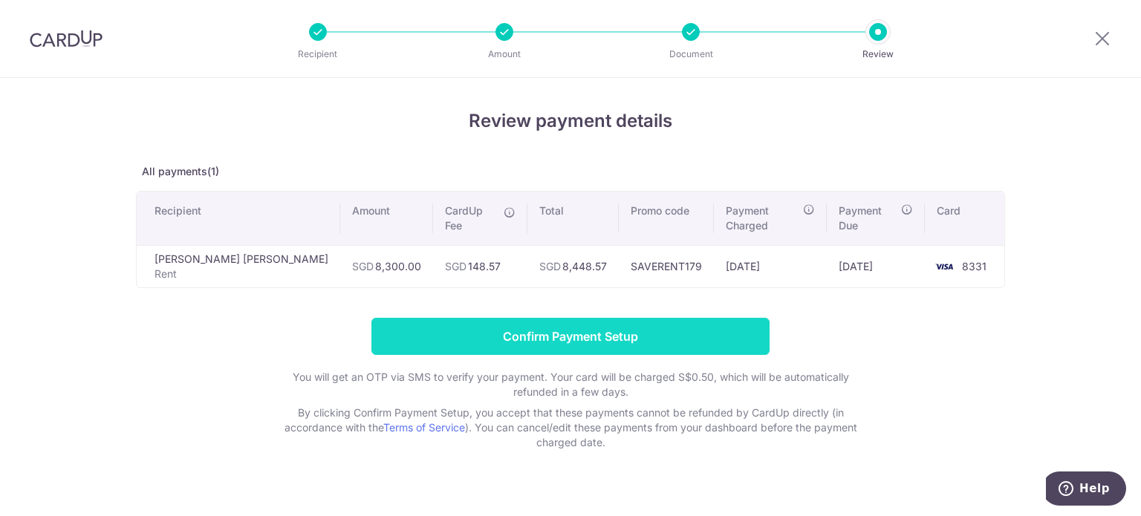
click at [599, 324] on input "Confirm Payment Setup" at bounding box center [570, 336] width 398 height 37
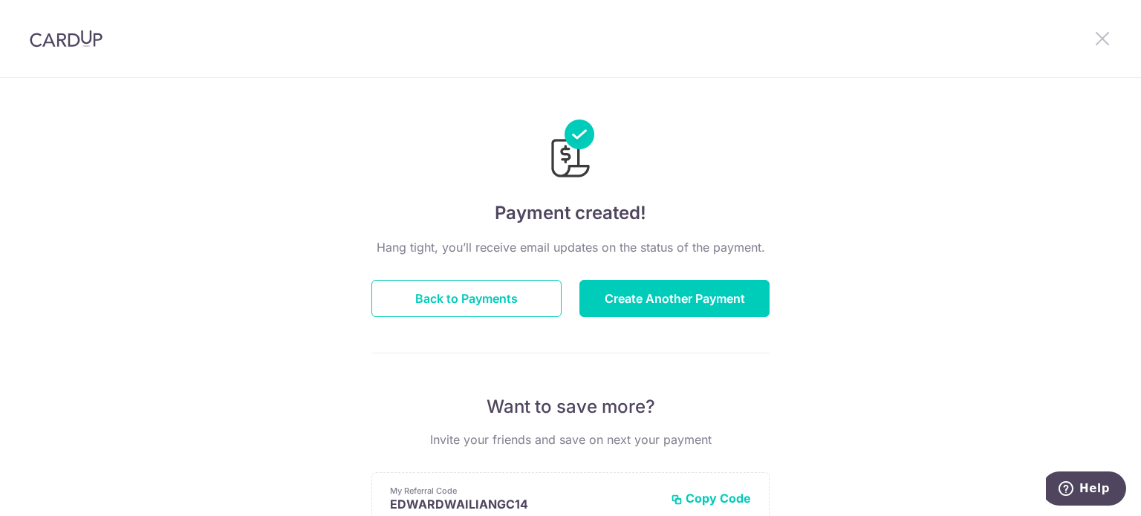
click at [1096, 32] on icon at bounding box center [1102, 38] width 18 height 19
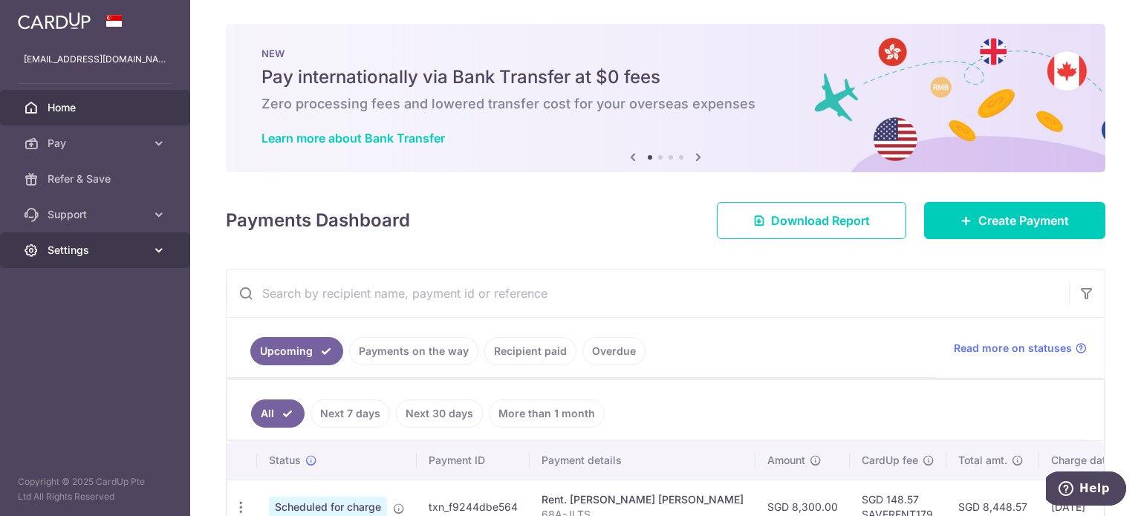
click at [77, 252] on span "Settings" at bounding box center [97, 250] width 98 height 15
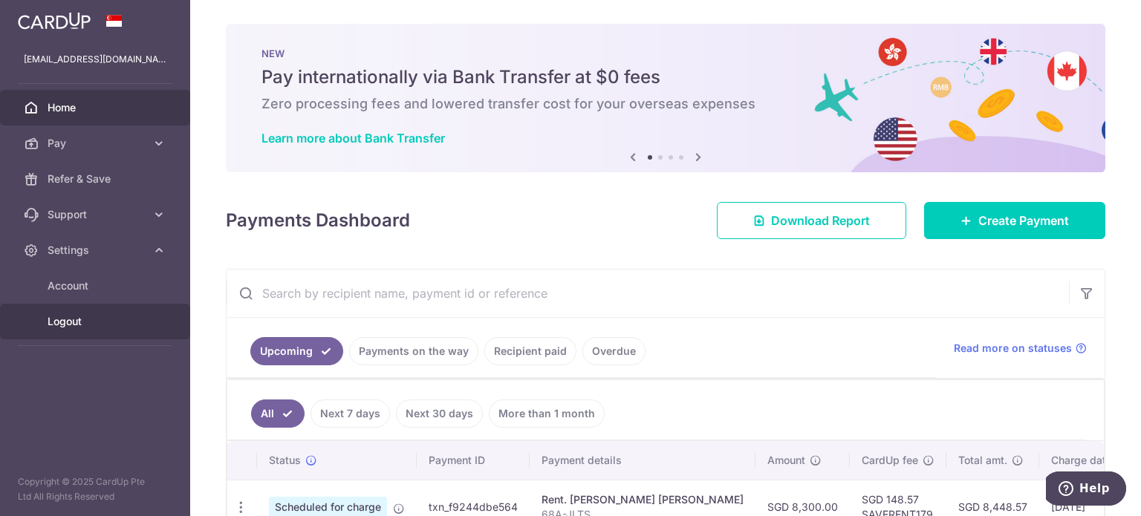
click at [65, 329] on link "Logout" at bounding box center [95, 322] width 190 height 36
